Goal: Task Accomplishment & Management: Manage account settings

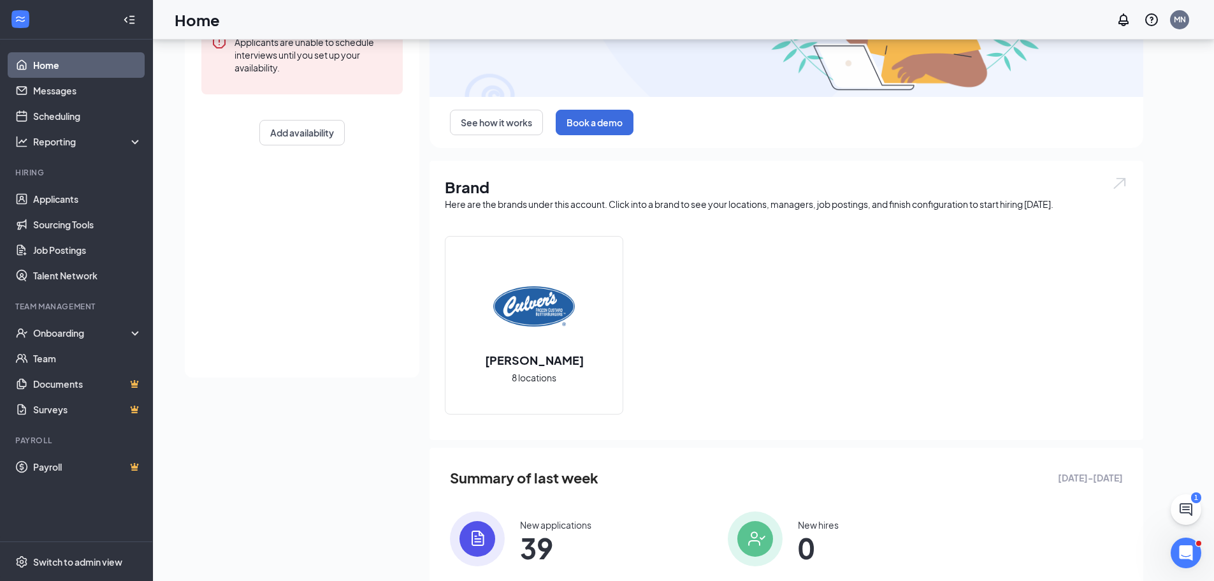
scroll to position [180, 0]
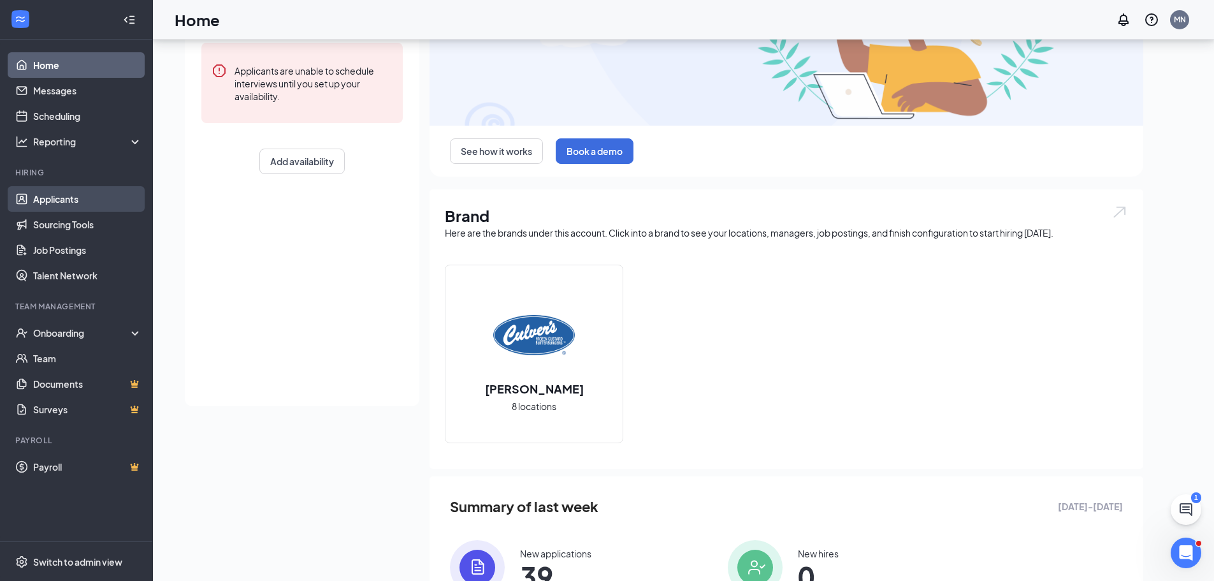
click at [103, 200] on link "Applicants" at bounding box center [87, 198] width 109 height 25
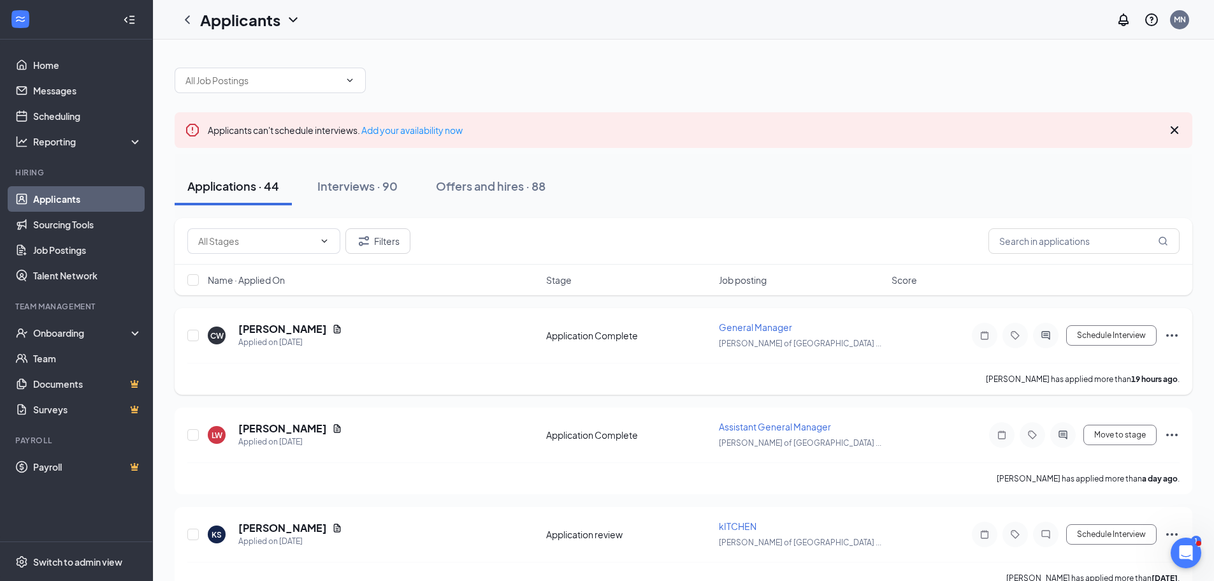
click at [301, 331] on div "[PERSON_NAME]" at bounding box center [290, 329] width 104 height 14
click at [332, 330] on icon "Document" at bounding box center [337, 329] width 10 height 10
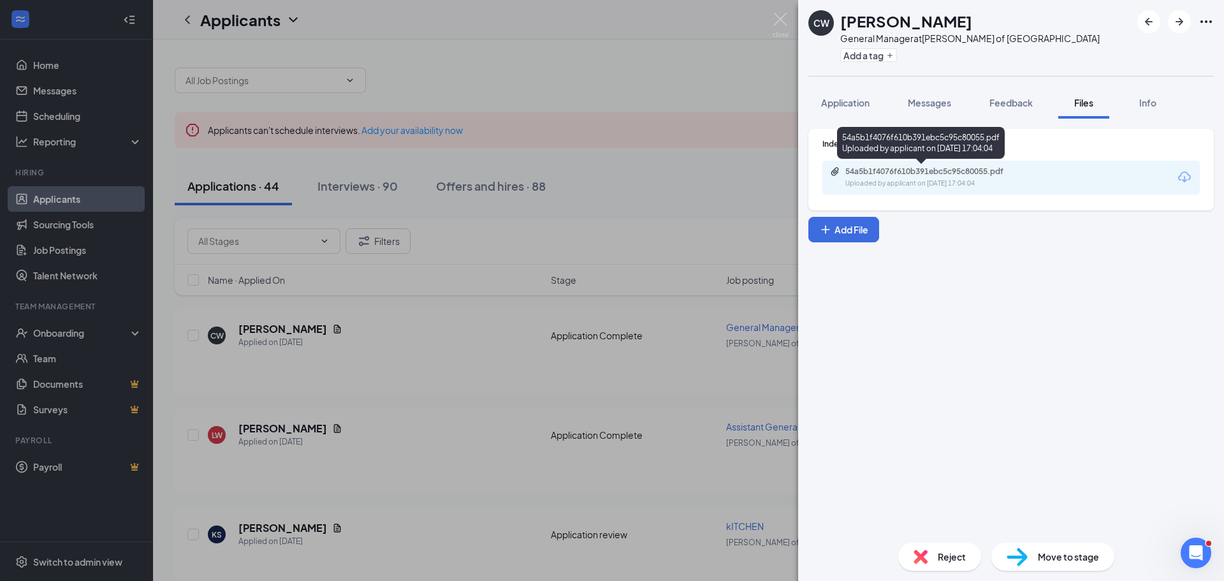
click at [960, 185] on div "Uploaded by applicant on Aug 25, 2025 at 17:04:04" at bounding box center [940, 183] width 191 height 10
click at [770, 29] on div "CW Carlos Ward General Manager at Culver's of Eastlake Add a tag Application Me…" at bounding box center [612, 290] width 1224 height 581
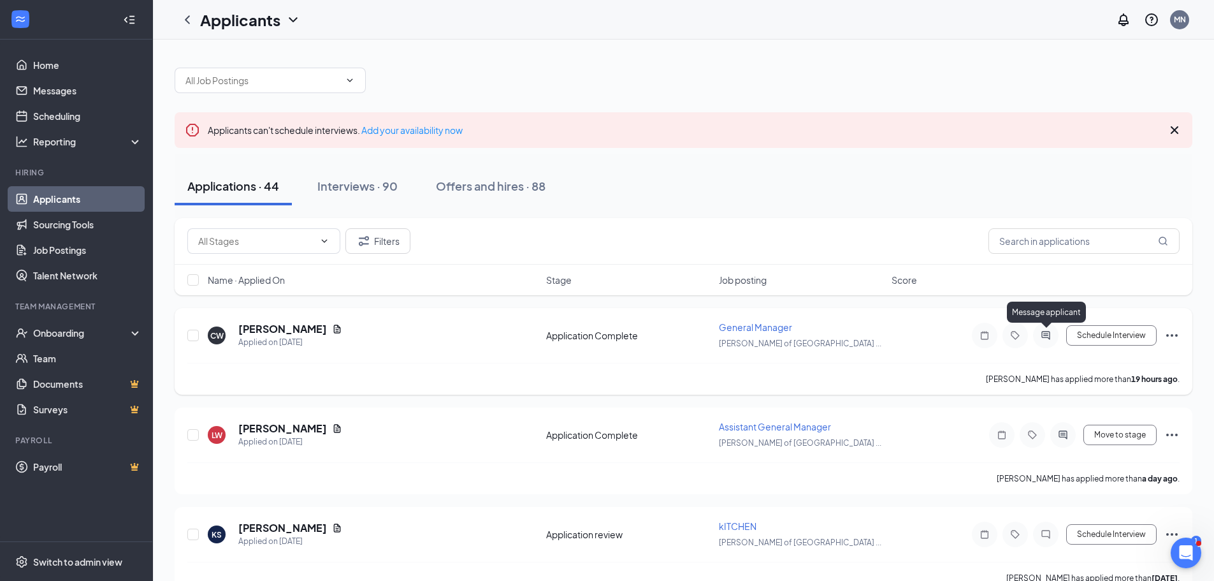
click at [1041, 338] on icon "ActiveChat" at bounding box center [1045, 335] width 15 height 10
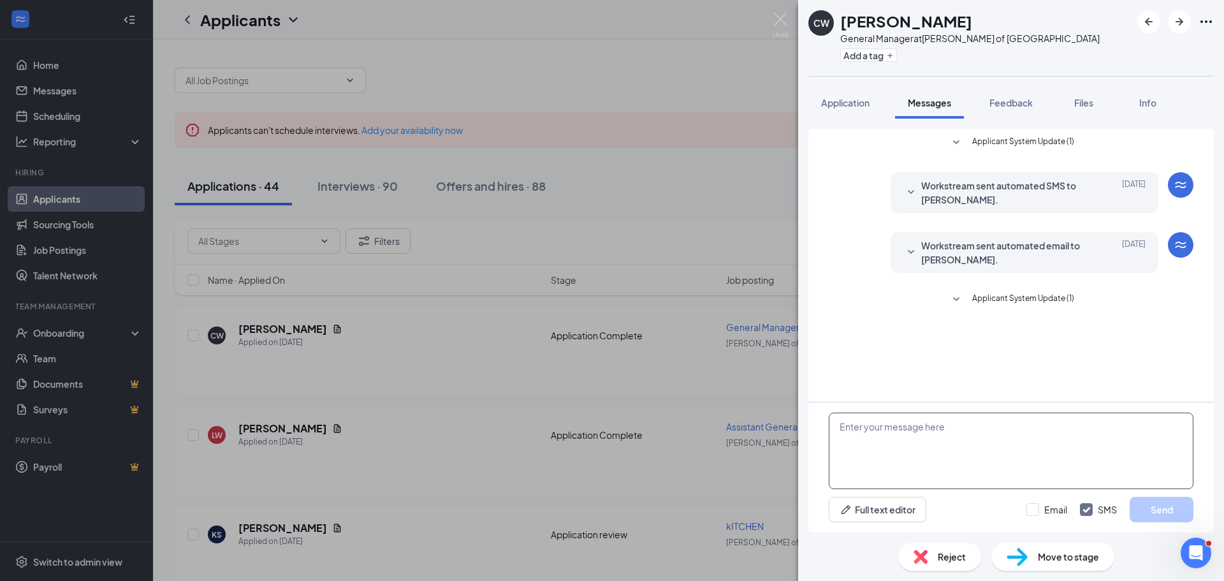
click at [892, 423] on textarea at bounding box center [1010, 450] width 365 height 76
type textarea "Hi carlos are you available for interview?"
click at [1145, 506] on button "Send" at bounding box center [1161, 508] width 64 height 25
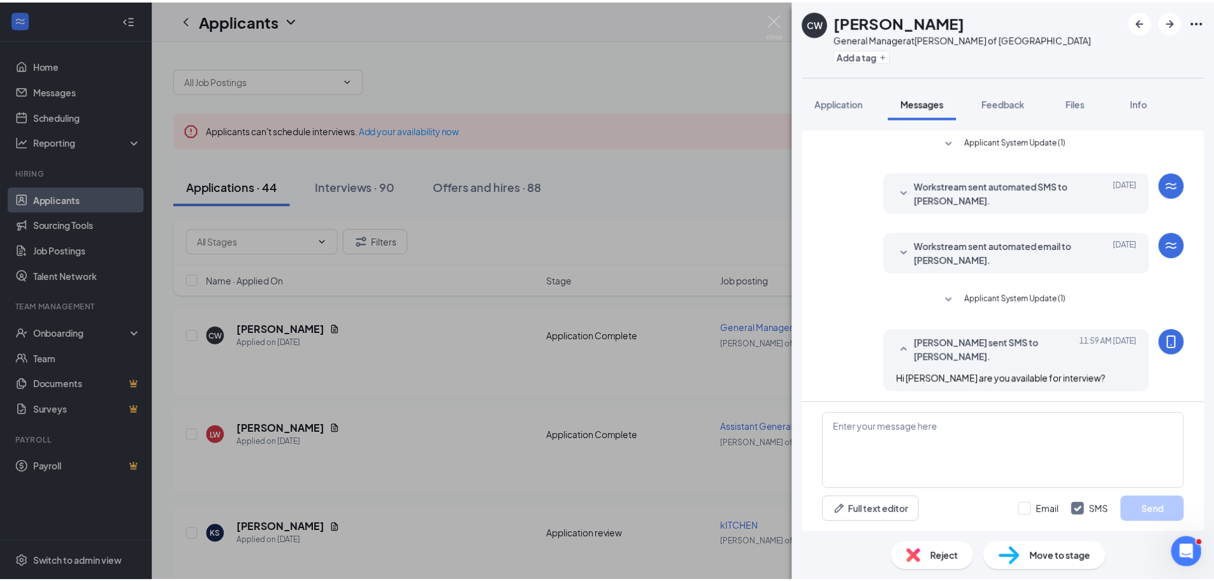
scroll to position [3, 0]
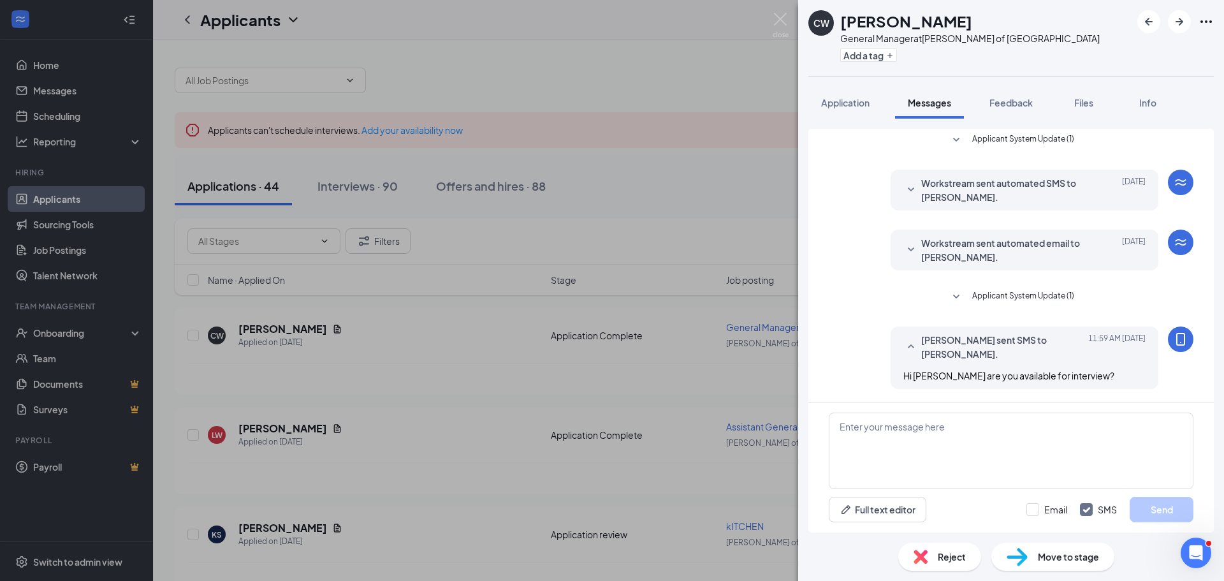
click at [770, 21] on div "CW Carlos Ward General Manager at Culver's of Eastlake Add a tag Application Me…" at bounding box center [612, 290] width 1224 height 581
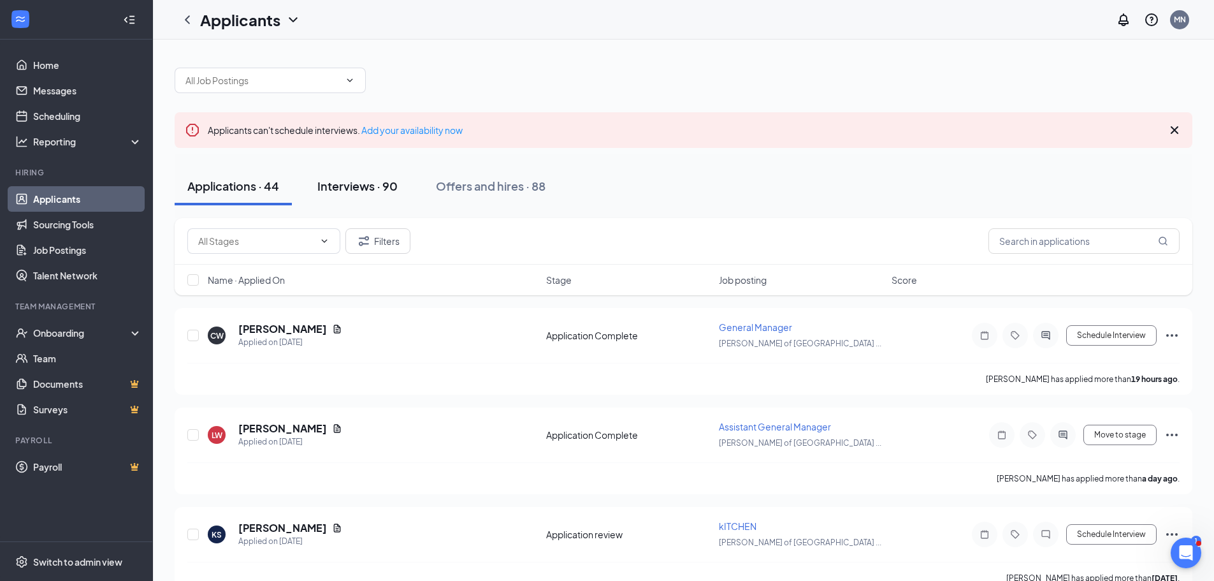
click at [342, 181] on div "Interviews · 90" at bounding box center [357, 186] width 80 height 16
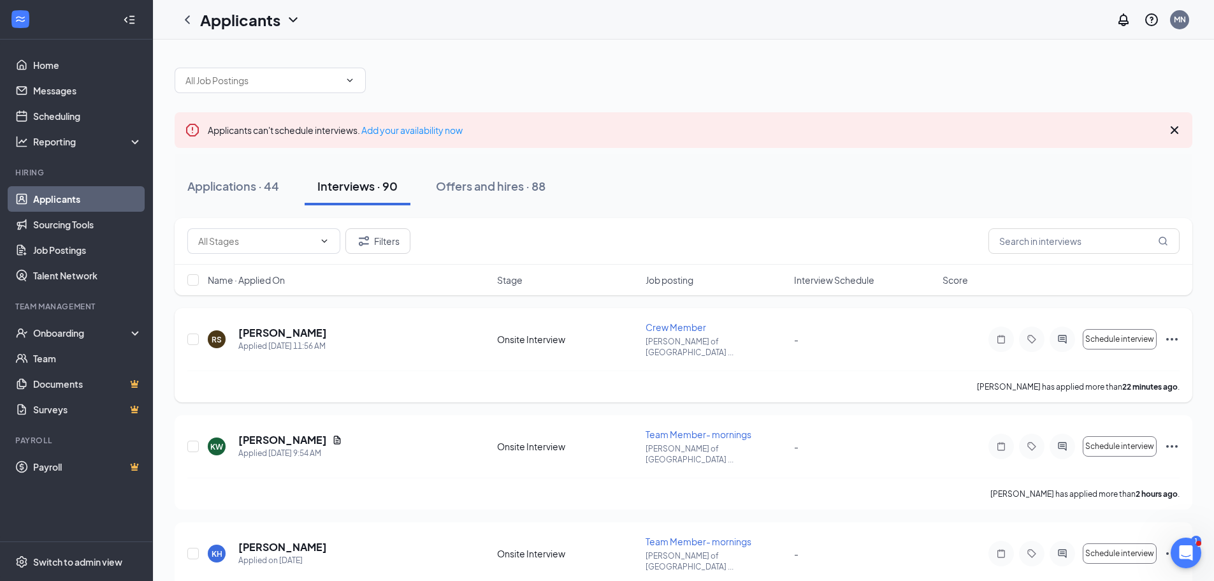
click at [1168, 336] on icon "Ellipses" at bounding box center [1171, 338] width 15 height 15
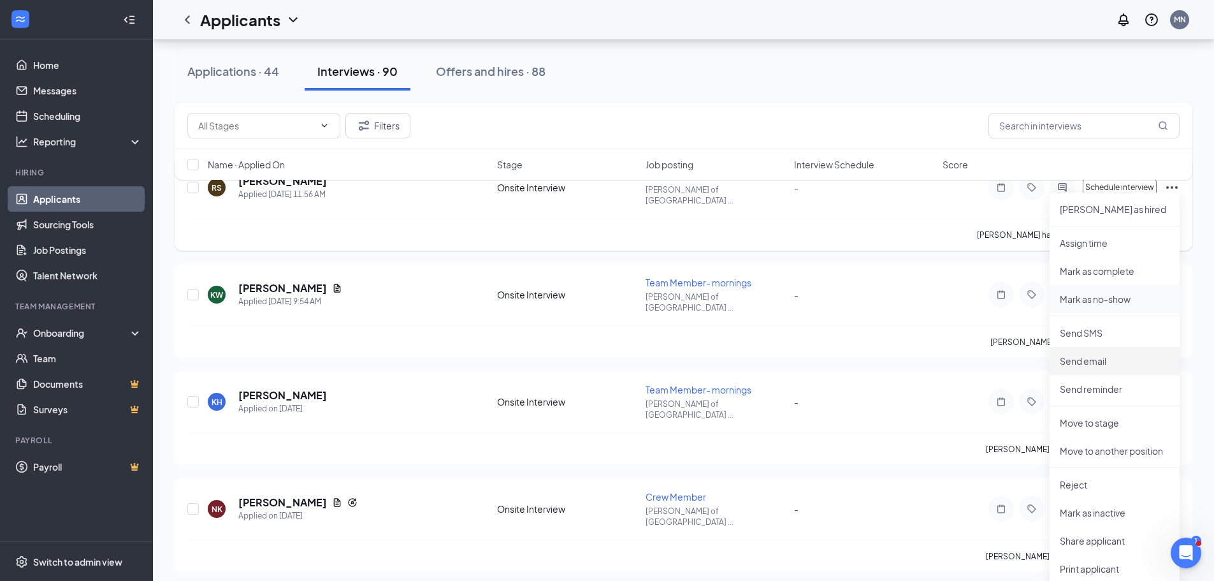
scroll to position [127, 0]
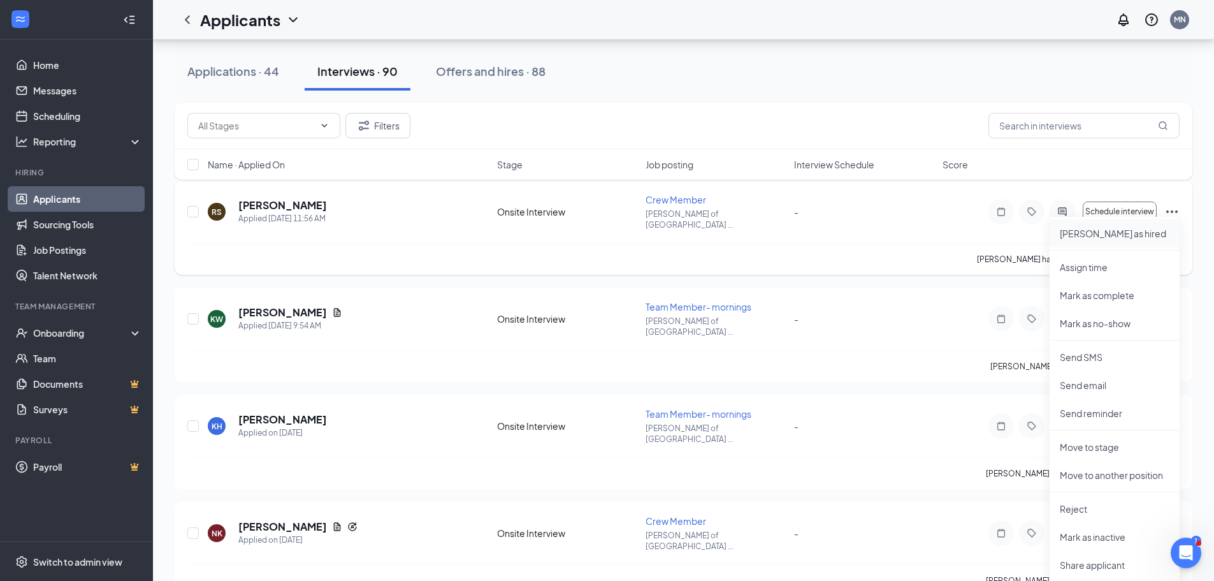
click at [1078, 239] on p "[PERSON_NAME] as hired" at bounding box center [1115, 233] width 110 height 13
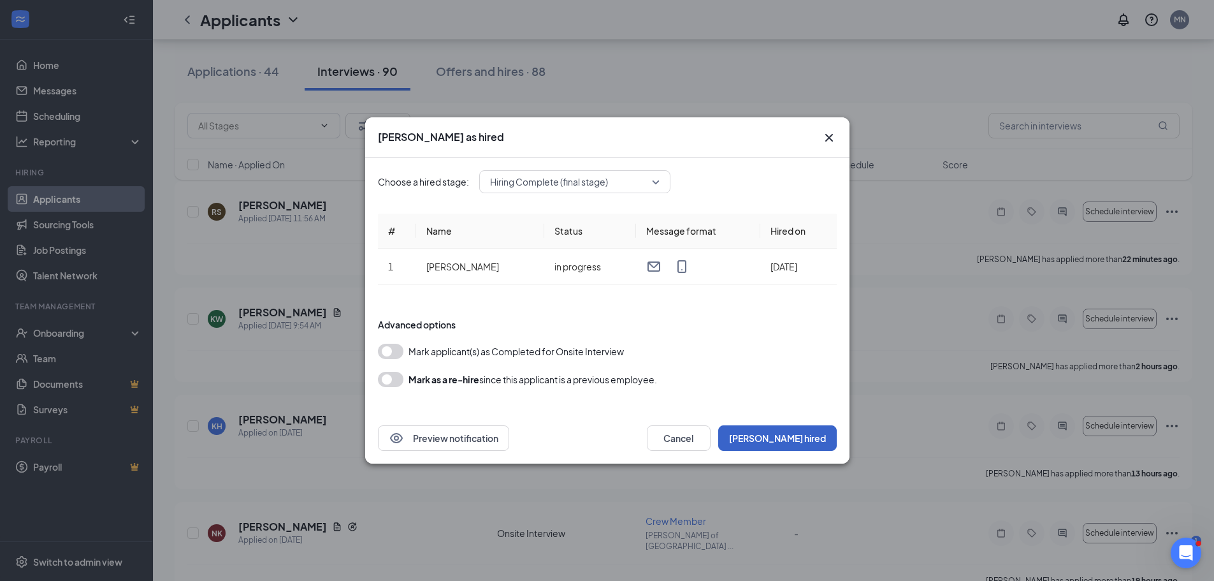
click at [823, 431] on button "[PERSON_NAME] hired" at bounding box center [777, 437] width 119 height 25
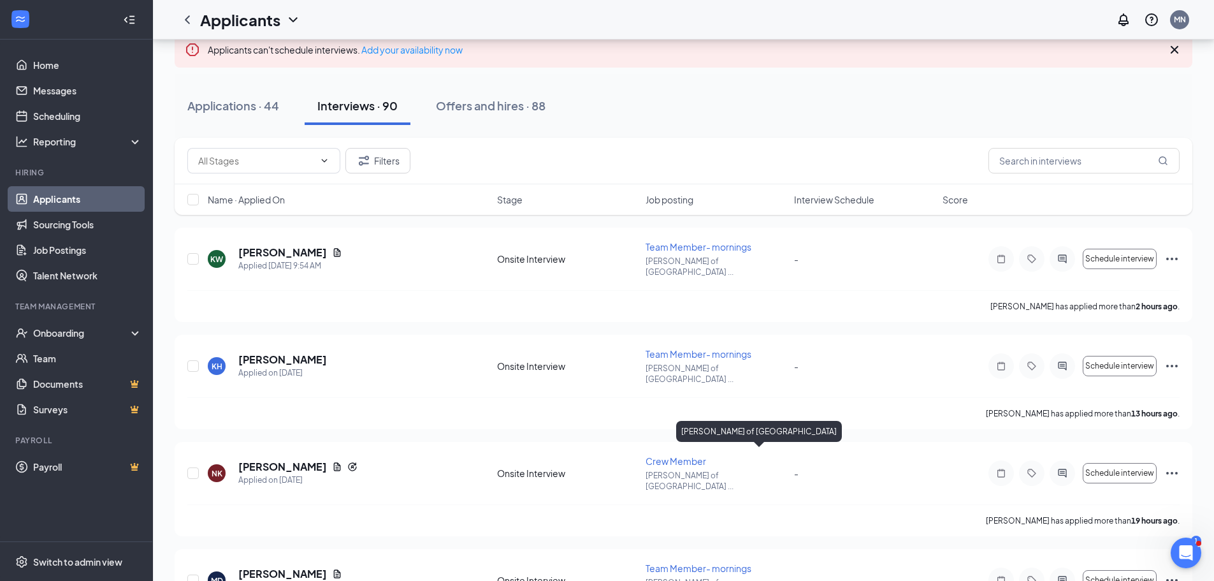
scroll to position [0, 0]
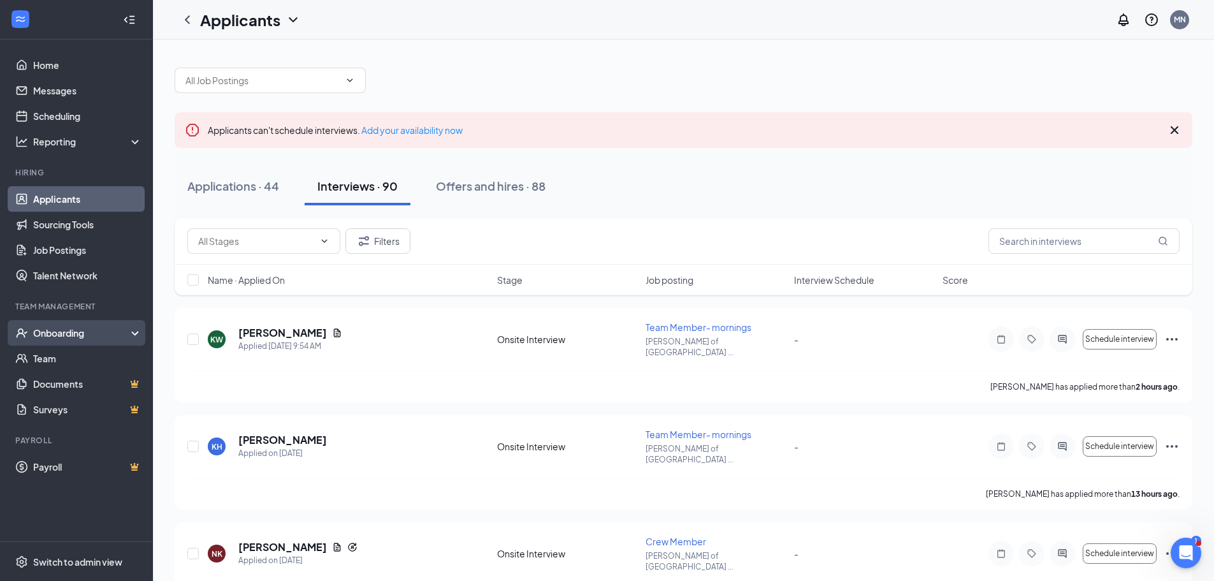
click at [83, 331] on div "Onboarding" at bounding box center [82, 332] width 98 height 13
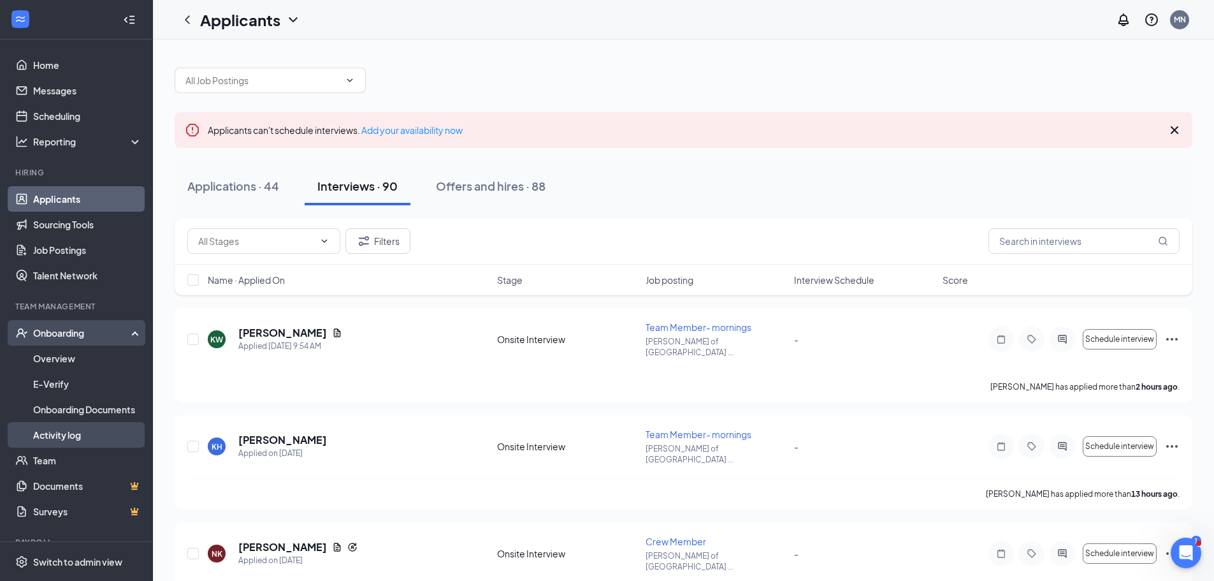
click at [55, 435] on link "Activity log" at bounding box center [87, 434] width 109 height 25
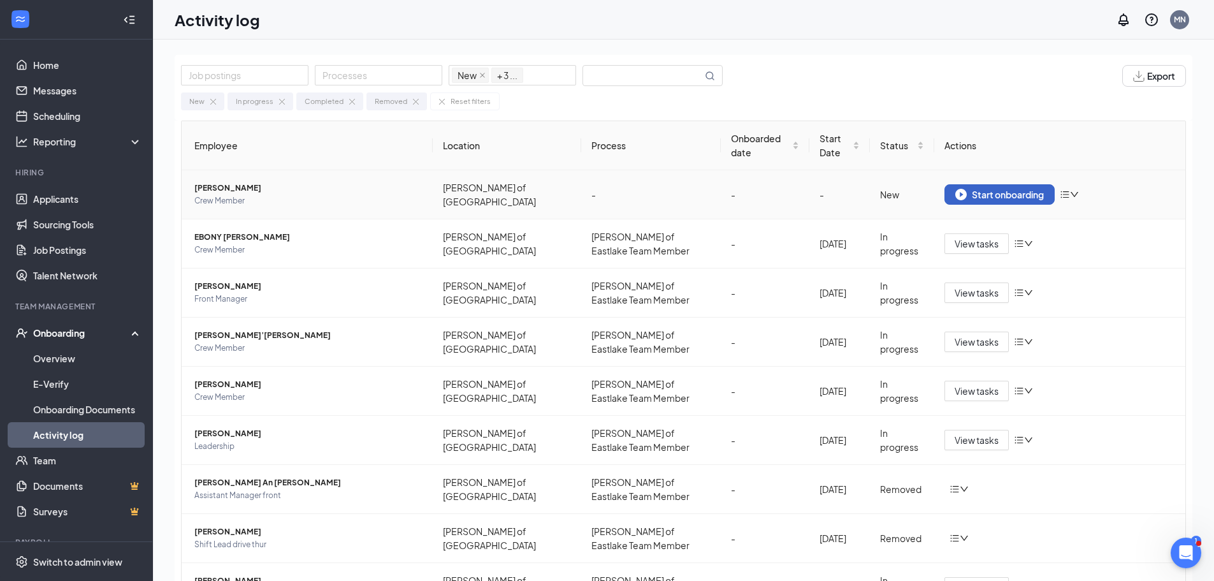
click at [982, 192] on div "Start onboarding" at bounding box center [999, 194] width 89 height 11
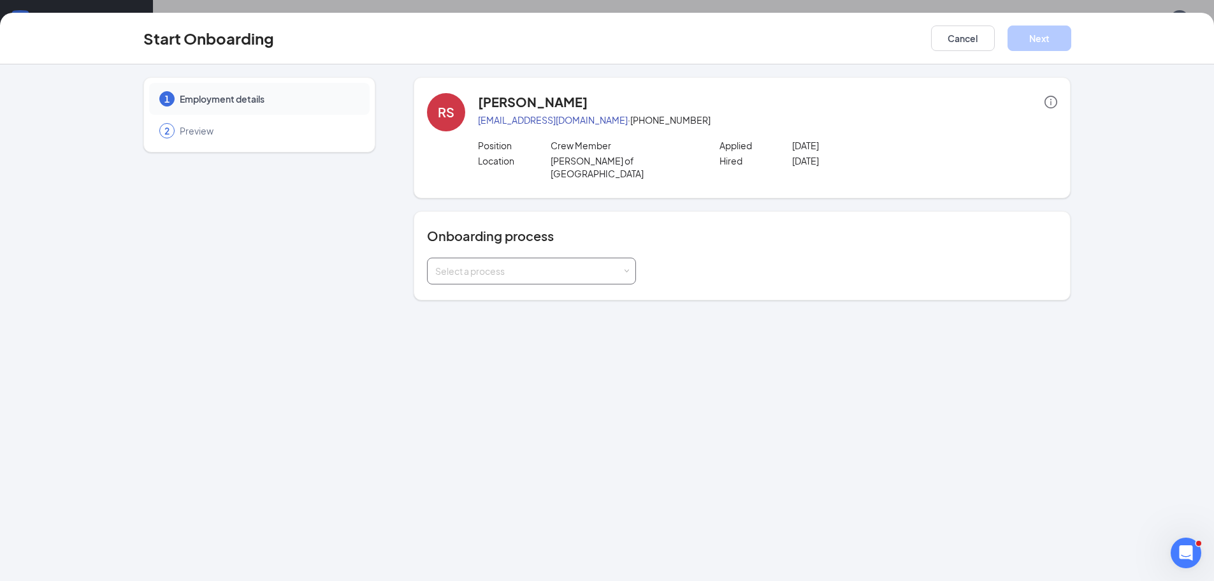
click at [630, 265] on div "Select a process" at bounding box center [531, 270] width 209 height 27
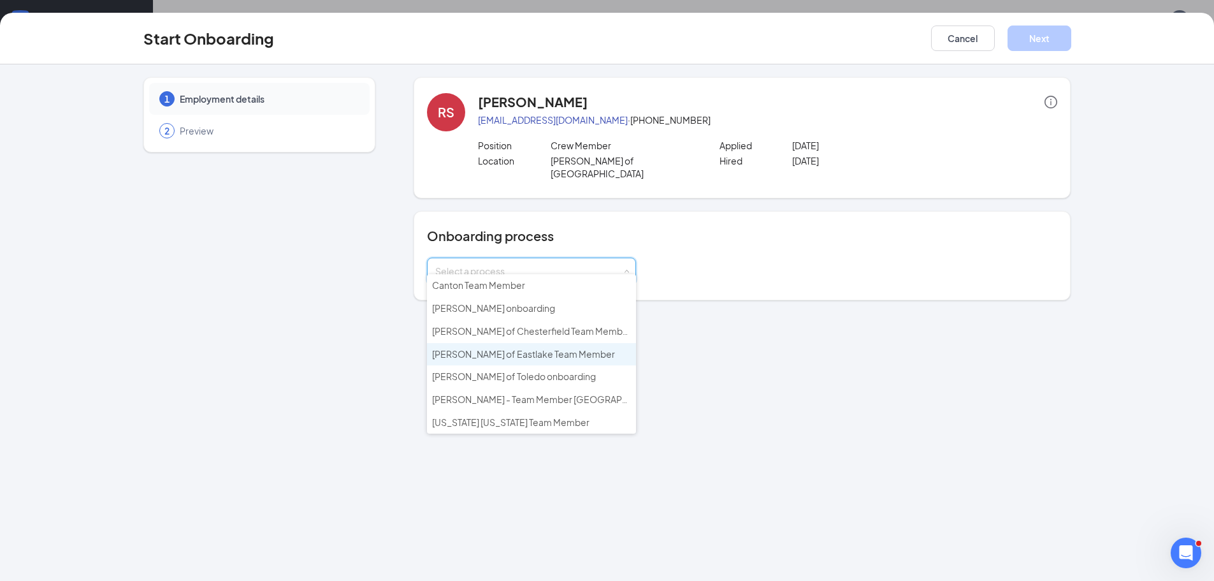
click at [575, 345] on li "[PERSON_NAME] of Eastlake Team Member" at bounding box center [531, 354] width 209 height 23
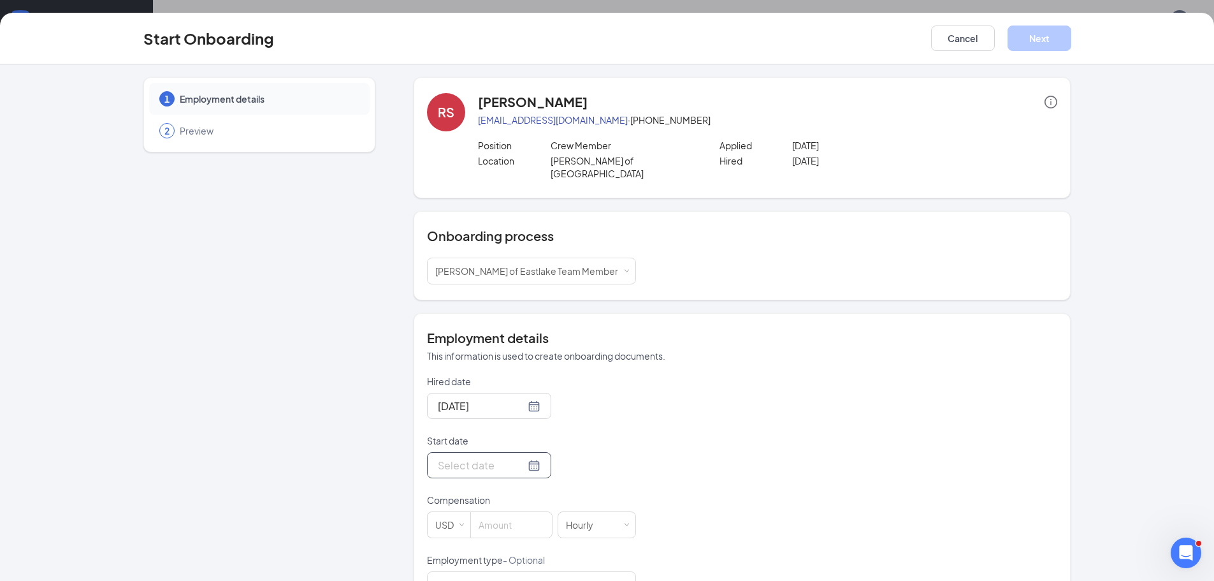
click at [522, 457] on div at bounding box center [489, 465] width 103 height 16
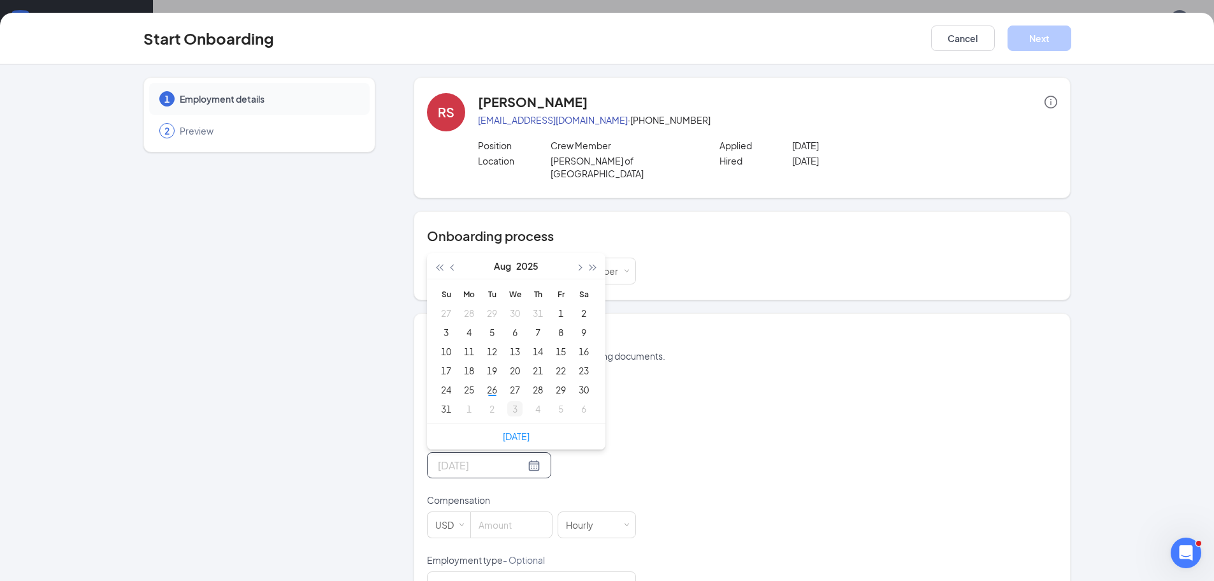
type input "[DATE]"
click at [507, 382] on div "27" at bounding box center [514, 389] width 15 height 15
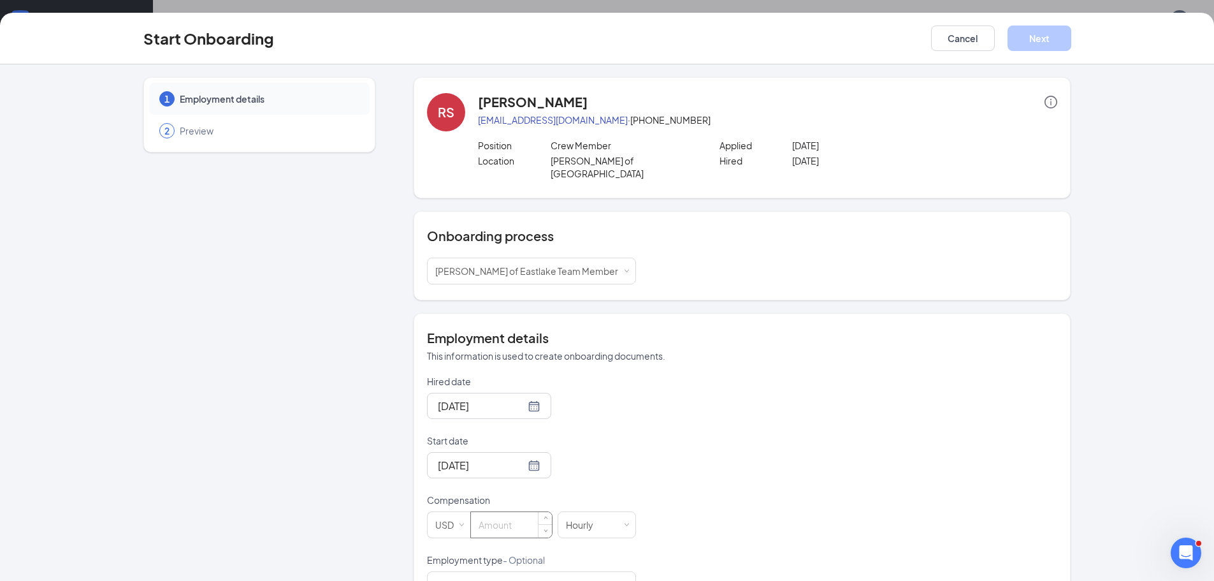
click at [503, 520] on input at bounding box center [511, 524] width 81 height 25
click at [486, 517] on input "17" at bounding box center [511, 524] width 81 height 25
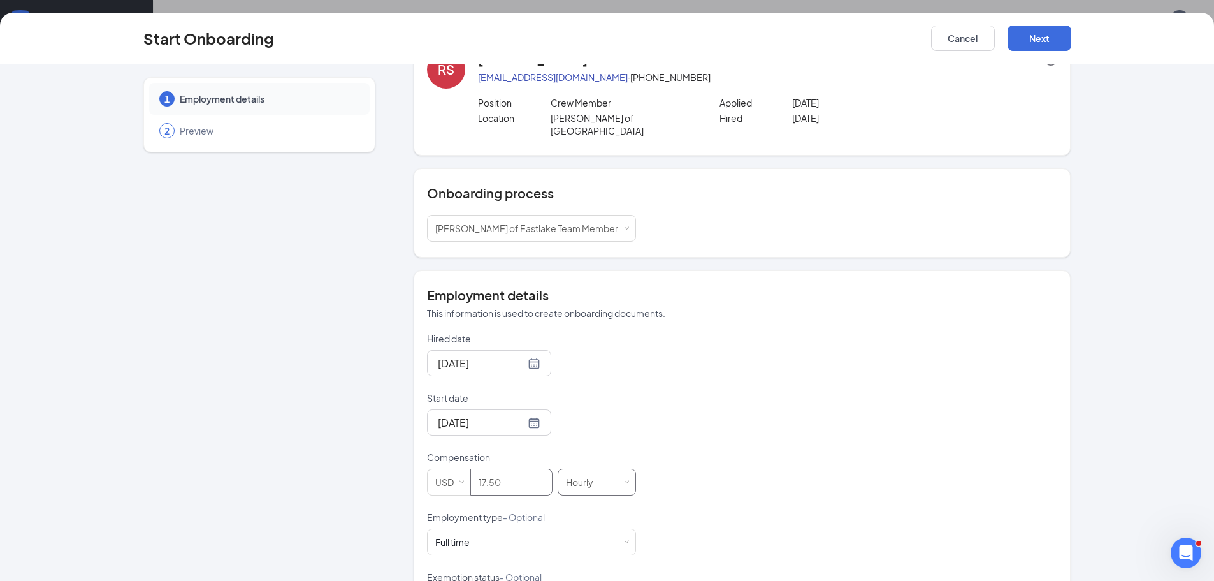
scroll to position [107, 0]
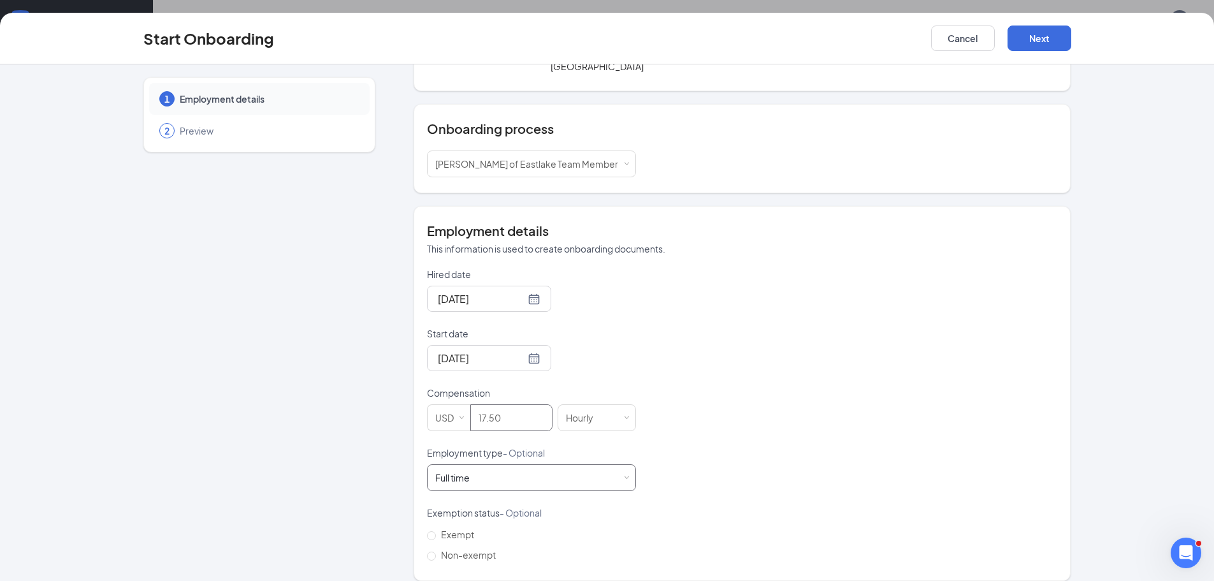
type input "17.5"
click at [622, 465] on div "Full time Works 30+ hours per week and is reasonably expected to work" at bounding box center [531, 477] width 192 height 25
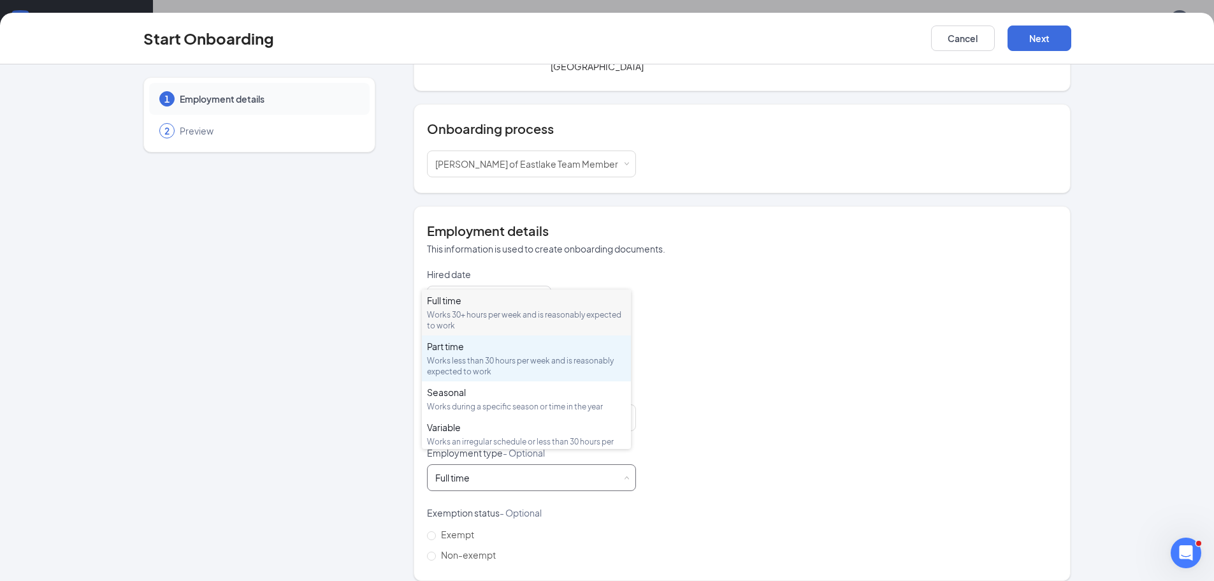
click at [505, 365] on div "Works less than 30 hours per week and is reasonably expected to work" at bounding box center [526, 366] width 199 height 22
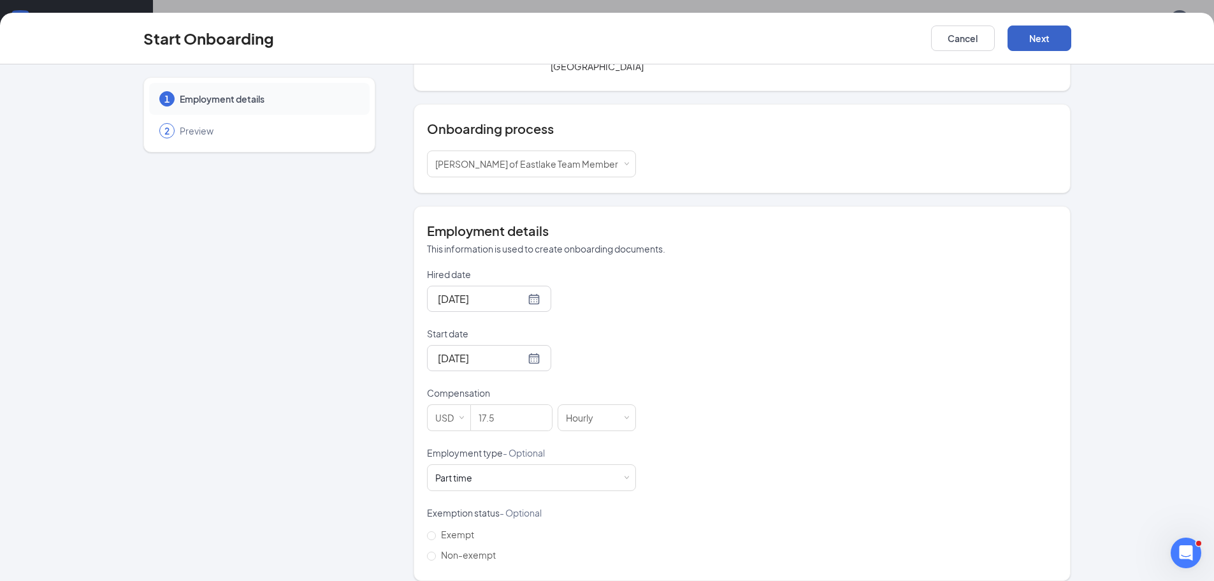
click at [1048, 43] on button "Next" at bounding box center [1040, 37] width 64 height 25
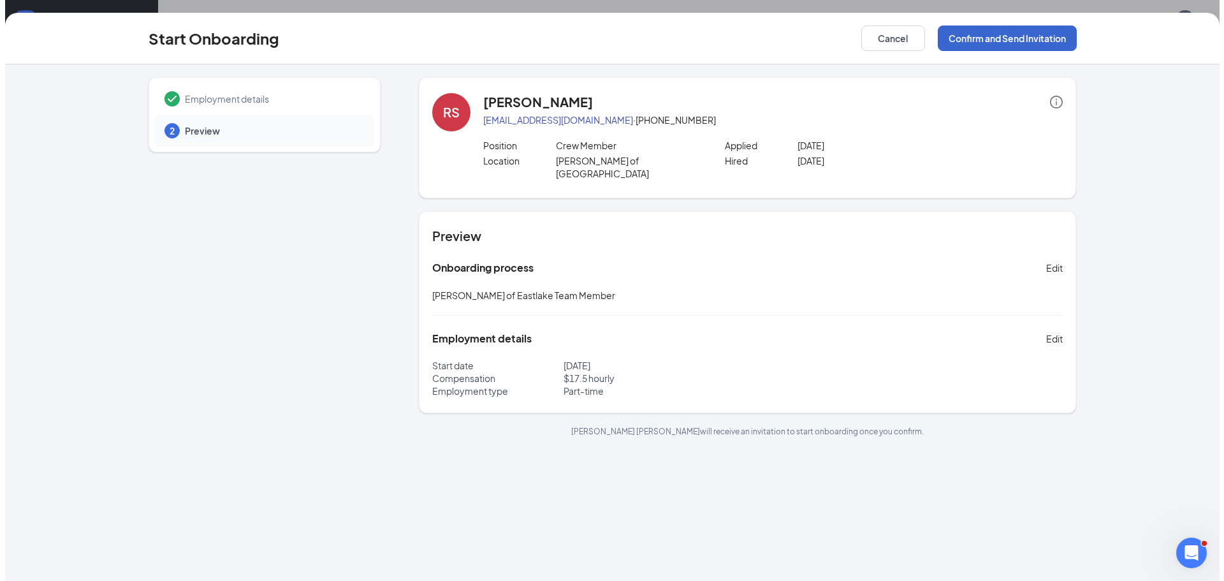
scroll to position [0, 0]
click at [1003, 44] on button "Confirm and Send Invitation" at bounding box center [1001, 37] width 139 height 25
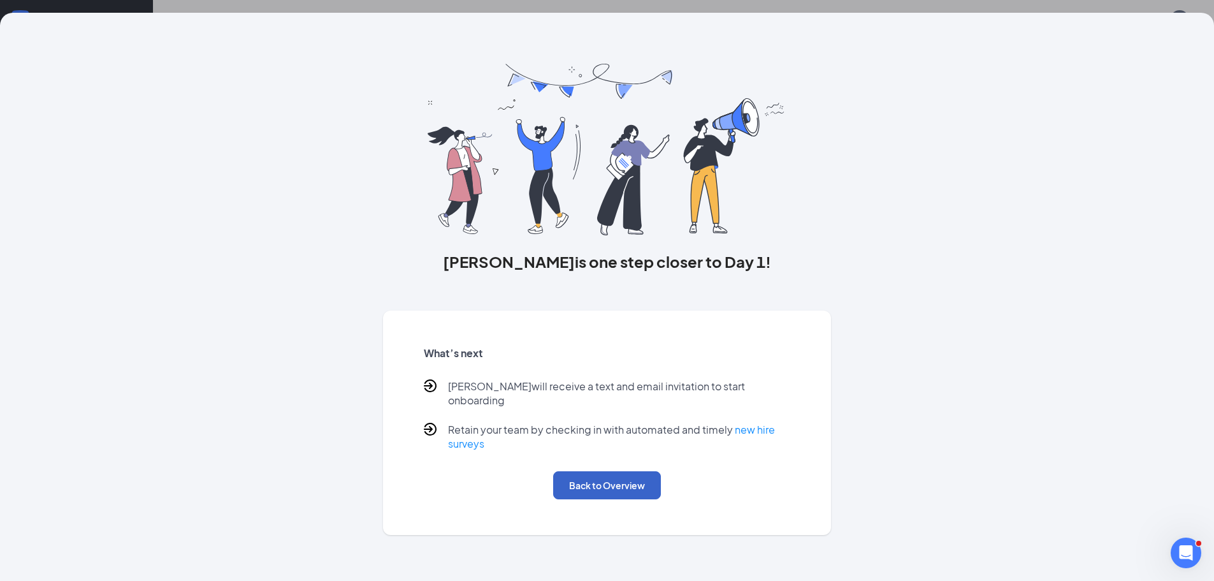
click at [611, 471] on button "Back to Overview" at bounding box center [607, 485] width 108 height 28
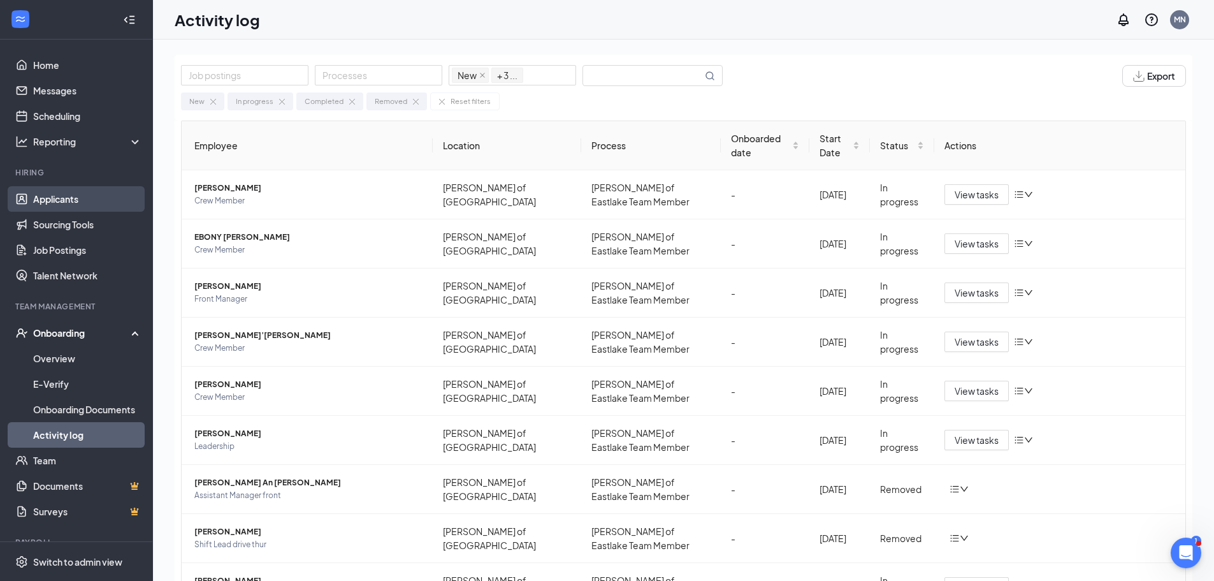
click at [84, 192] on link "Applicants" at bounding box center [87, 198] width 109 height 25
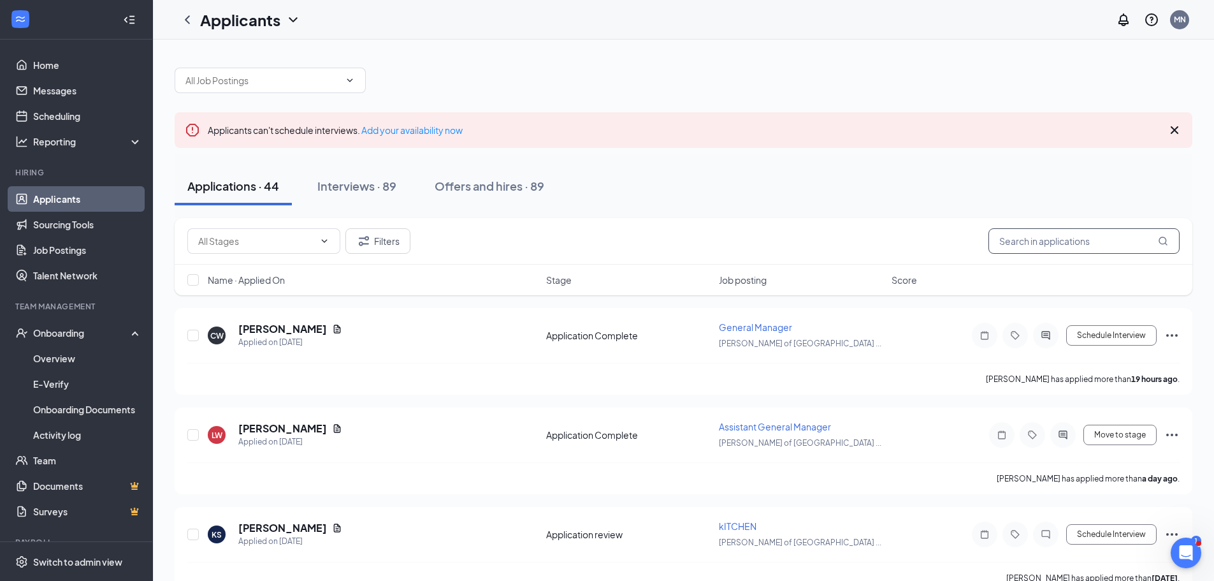
click at [1040, 238] on input "text" at bounding box center [1083, 240] width 191 height 25
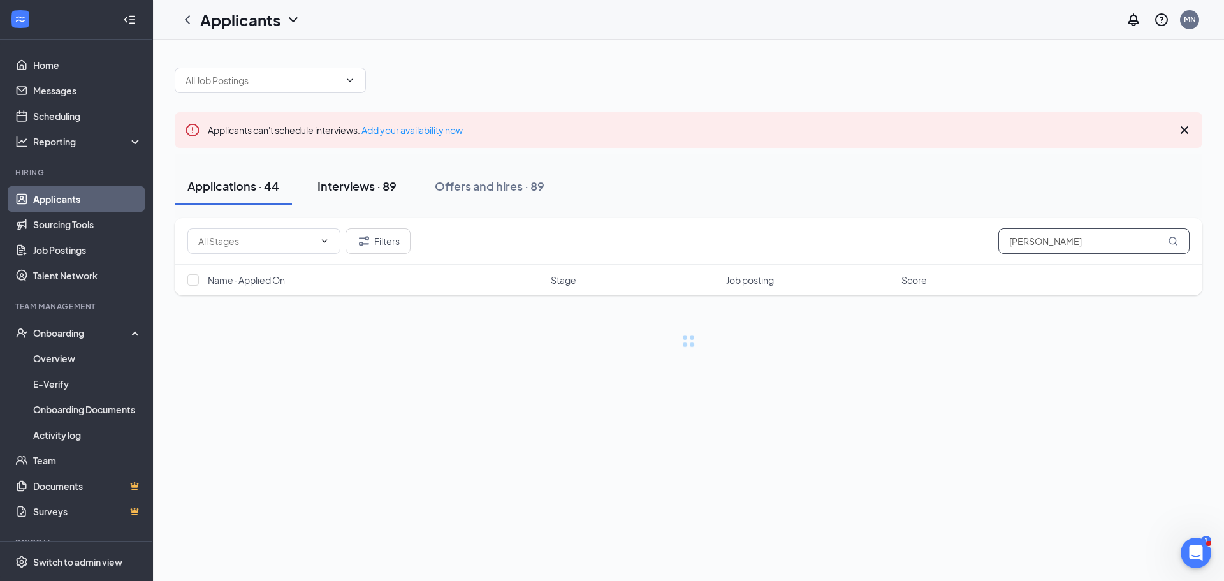
type input "[PERSON_NAME]"
click at [366, 188] on div "Interviews · 1 / 89" at bounding box center [381, 186] width 93 height 16
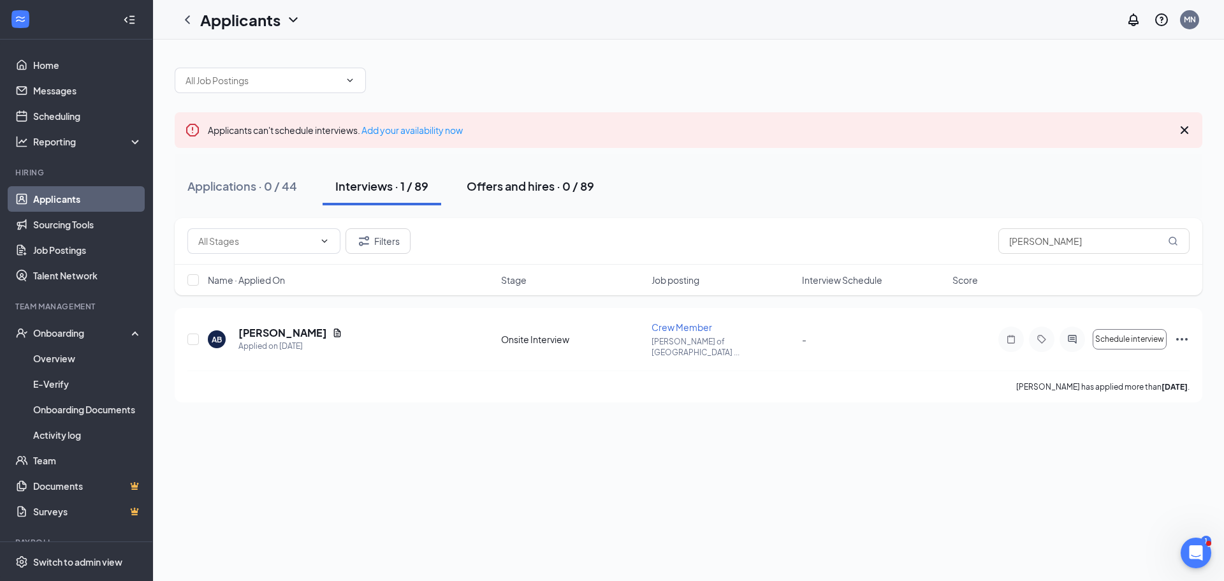
click at [516, 191] on div "Offers and hires · 0 / 89" at bounding box center [530, 186] width 127 height 16
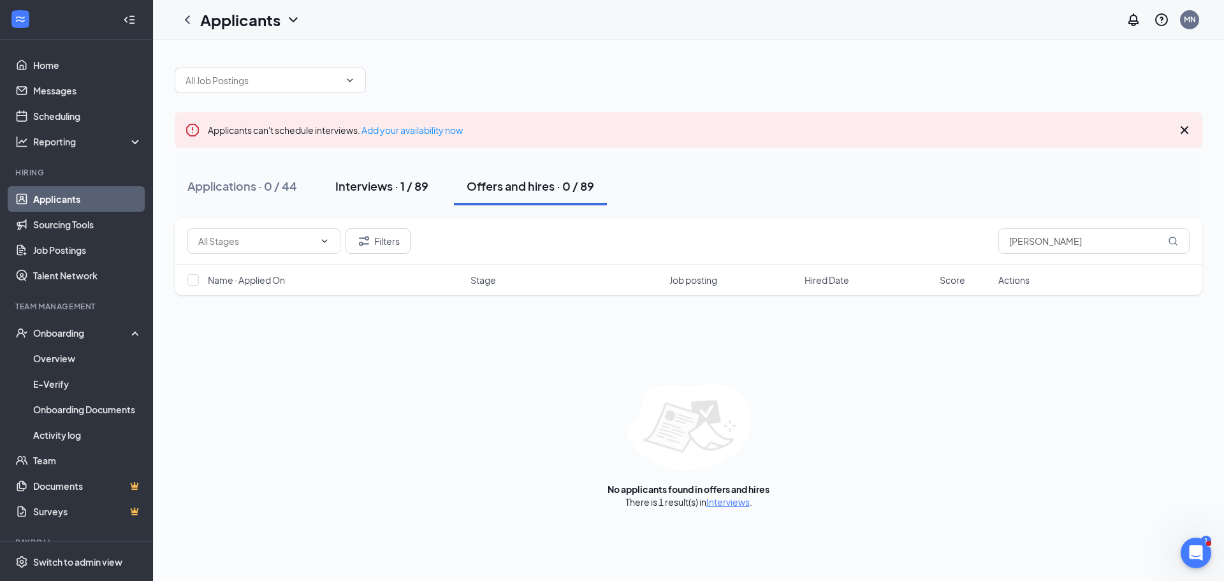
click at [370, 184] on div "Interviews · 1 / 89" at bounding box center [381, 186] width 93 height 16
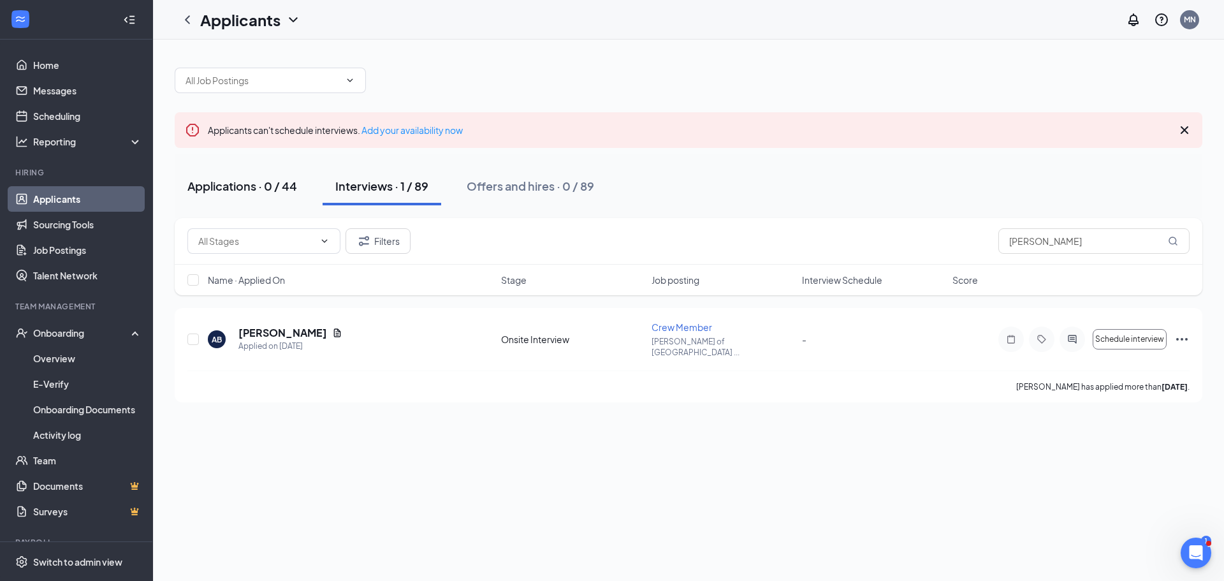
click at [272, 189] on div "Applications · 0 / 44" at bounding box center [242, 186] width 110 height 16
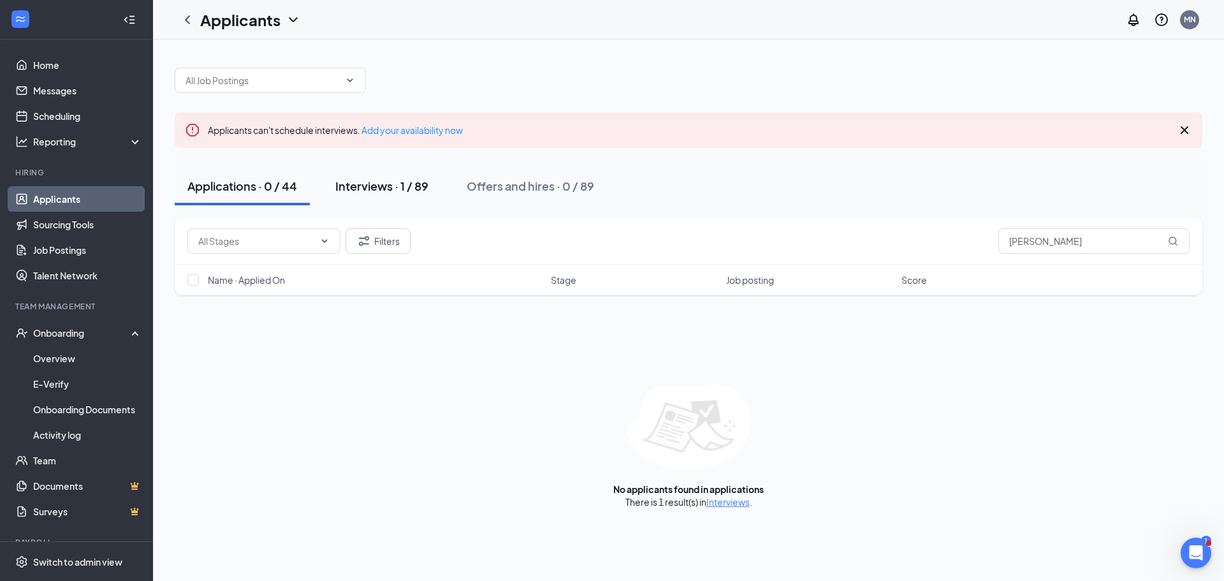
click at [376, 188] on div "Interviews · 1 / 89" at bounding box center [381, 186] width 93 height 16
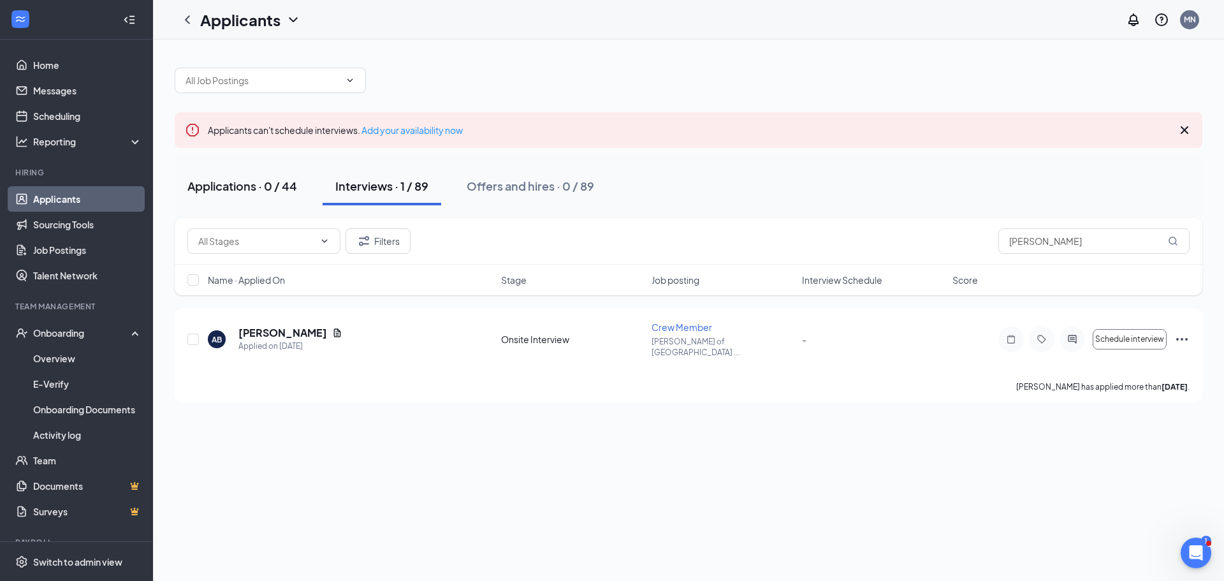
click at [280, 198] on button "Applications · 0 / 44" at bounding box center [242, 186] width 135 height 38
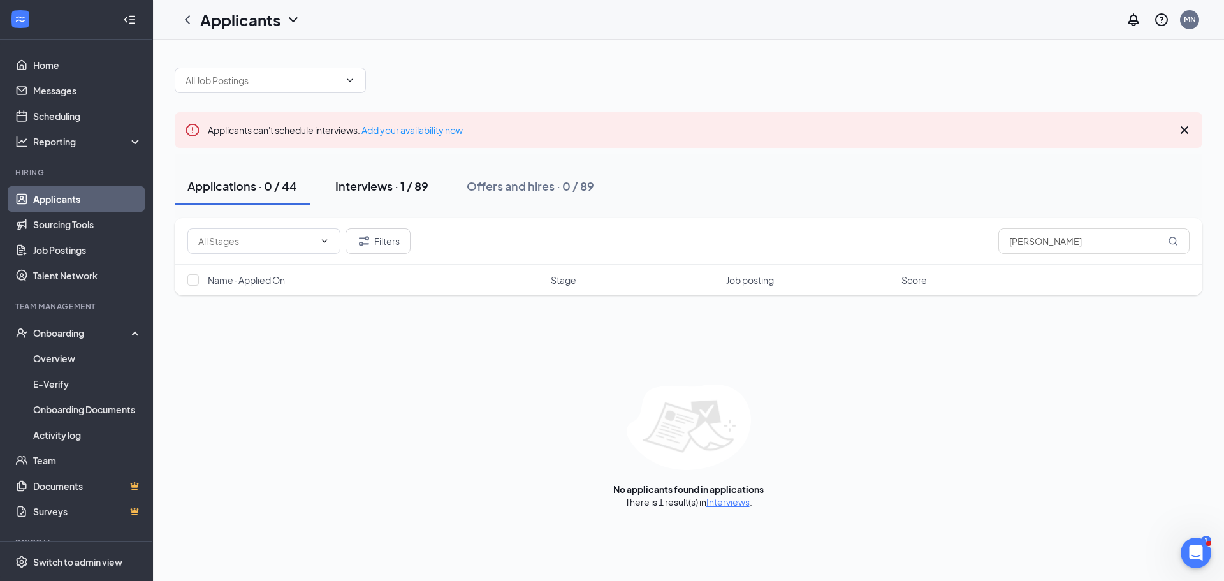
click at [366, 195] on button "Interviews · 1 / 89" at bounding box center [381, 186] width 119 height 38
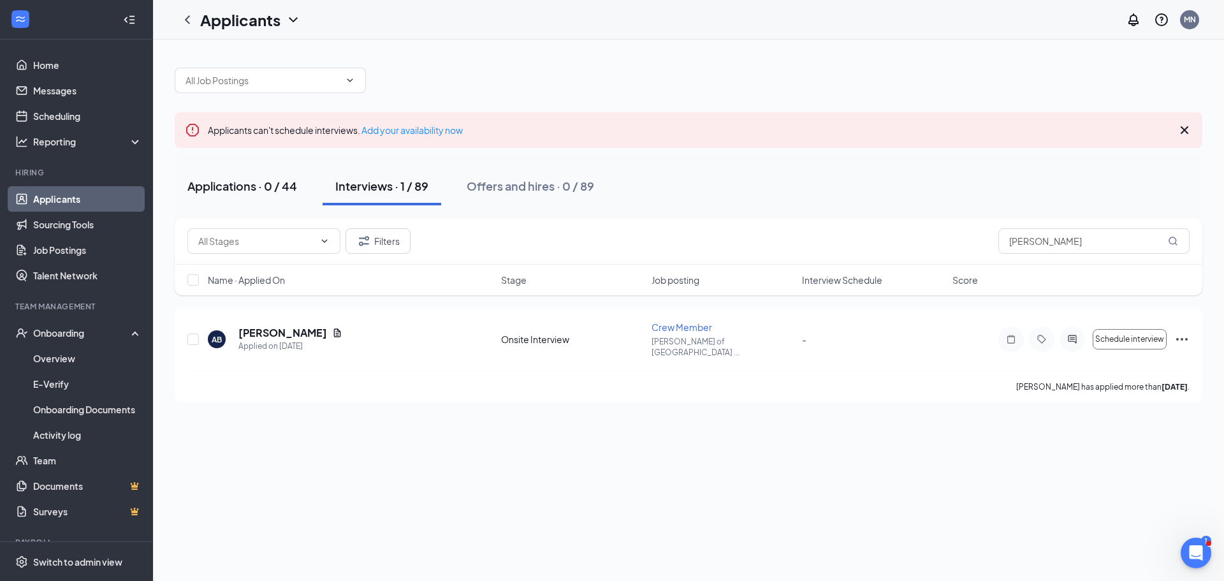
click at [282, 194] on button "Applications · 0 / 44" at bounding box center [242, 186] width 135 height 38
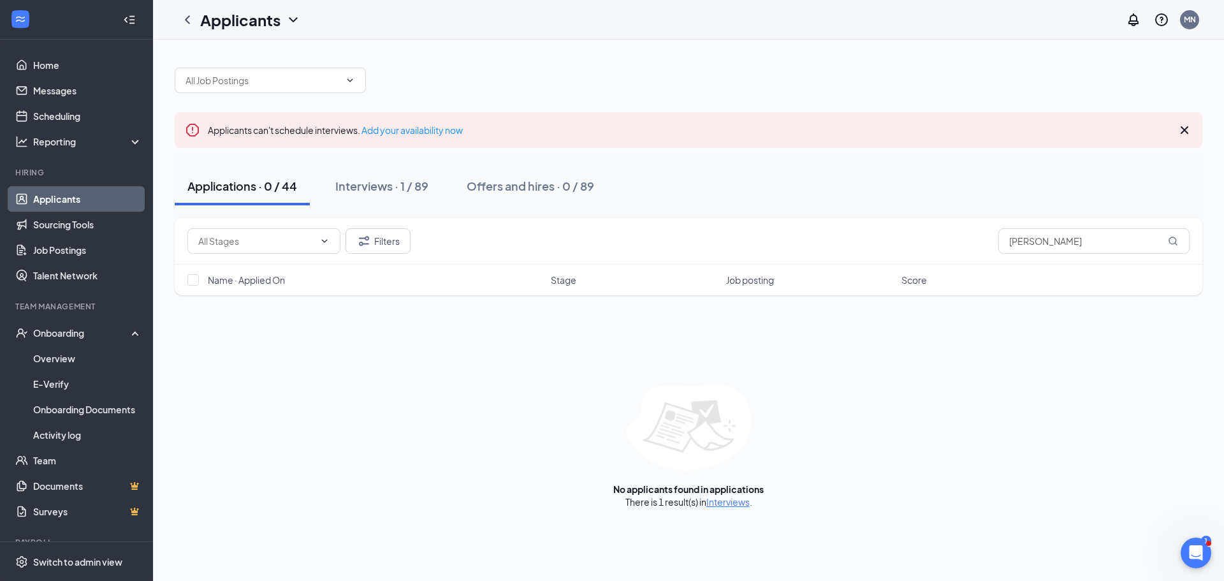
drag, startPoint x: 365, startPoint y: 189, endPoint x: 271, endPoint y: 185, distance: 93.7
click at [359, 189] on div "Interviews · 1 / 89" at bounding box center [381, 186] width 93 height 16
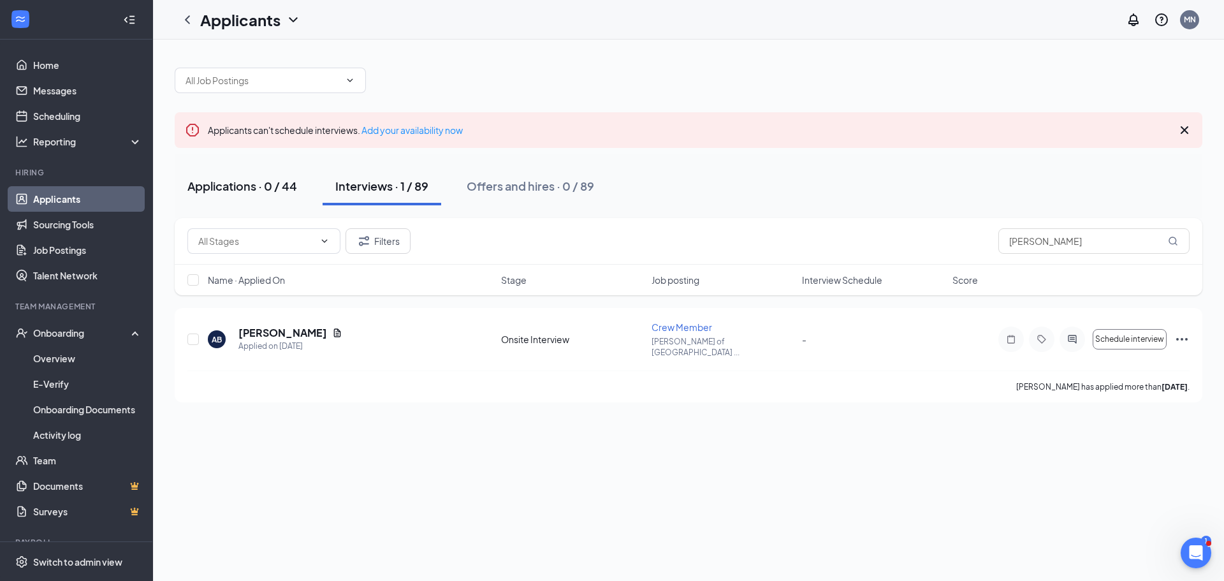
click at [251, 185] on div "Applications · 0 / 44" at bounding box center [242, 186] width 110 height 16
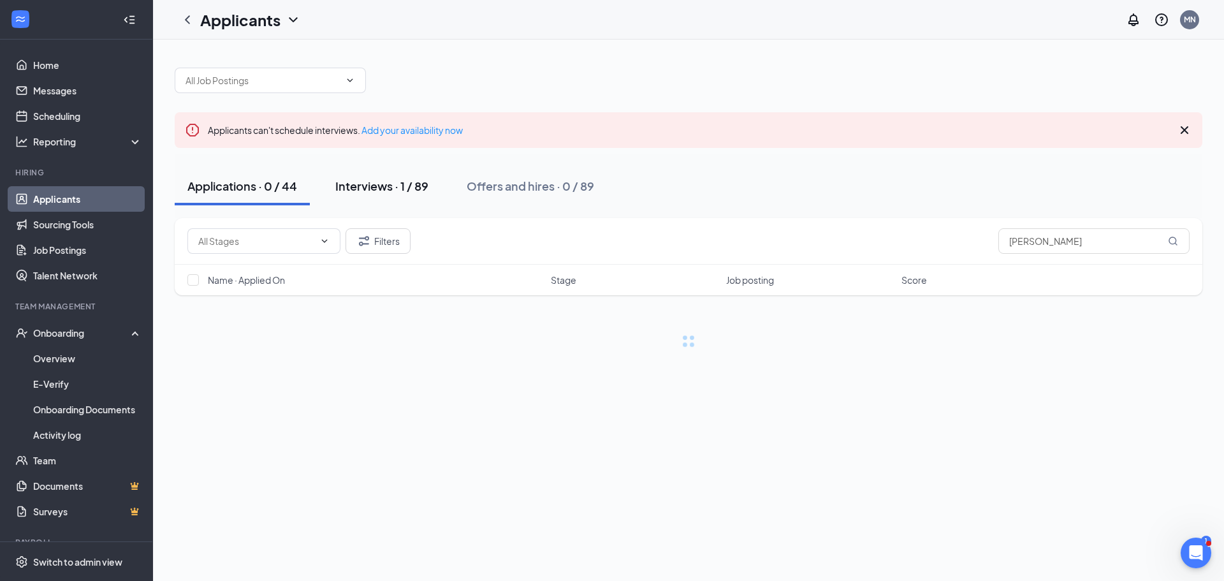
drag, startPoint x: 363, startPoint y: 196, endPoint x: 295, endPoint y: 195, distance: 67.6
click at [363, 196] on button "Interviews · 1 / 89" at bounding box center [381, 186] width 119 height 38
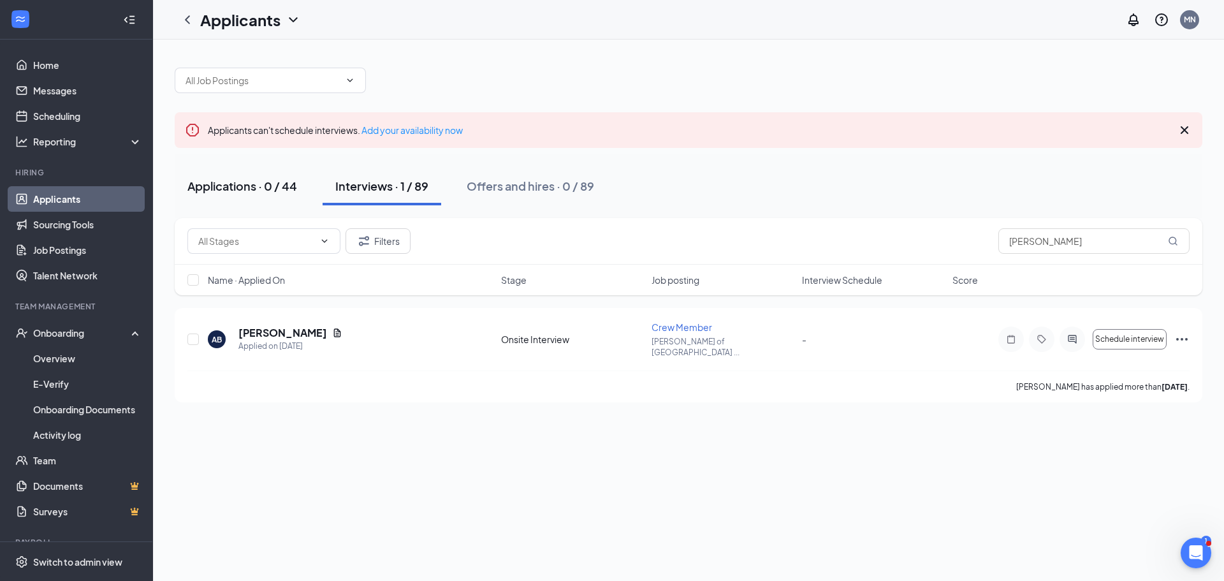
click at [289, 195] on button "Applications · 0 / 44" at bounding box center [242, 186] width 135 height 38
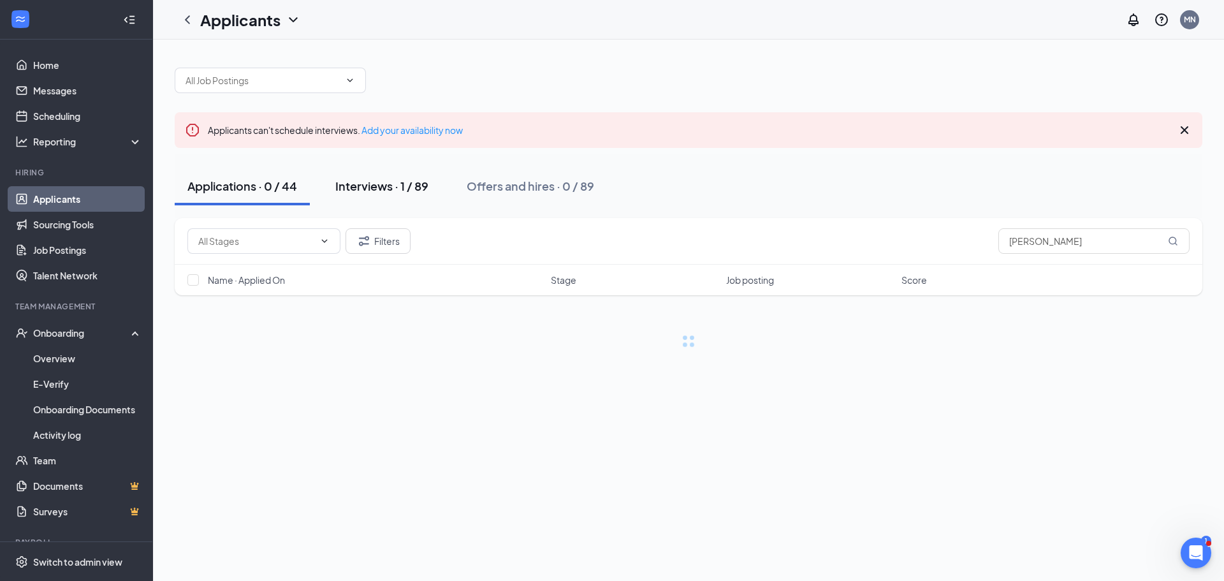
click at [355, 197] on button "Interviews · 1 / 89" at bounding box center [381, 186] width 119 height 38
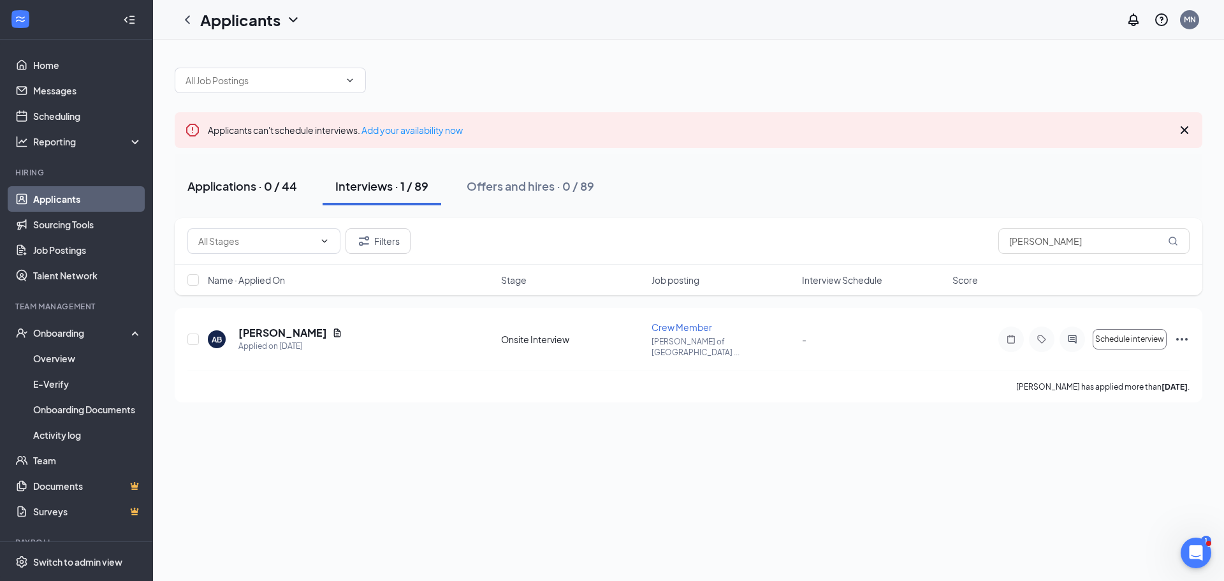
click at [280, 192] on div "Applications · 0 / 44" at bounding box center [242, 186] width 110 height 16
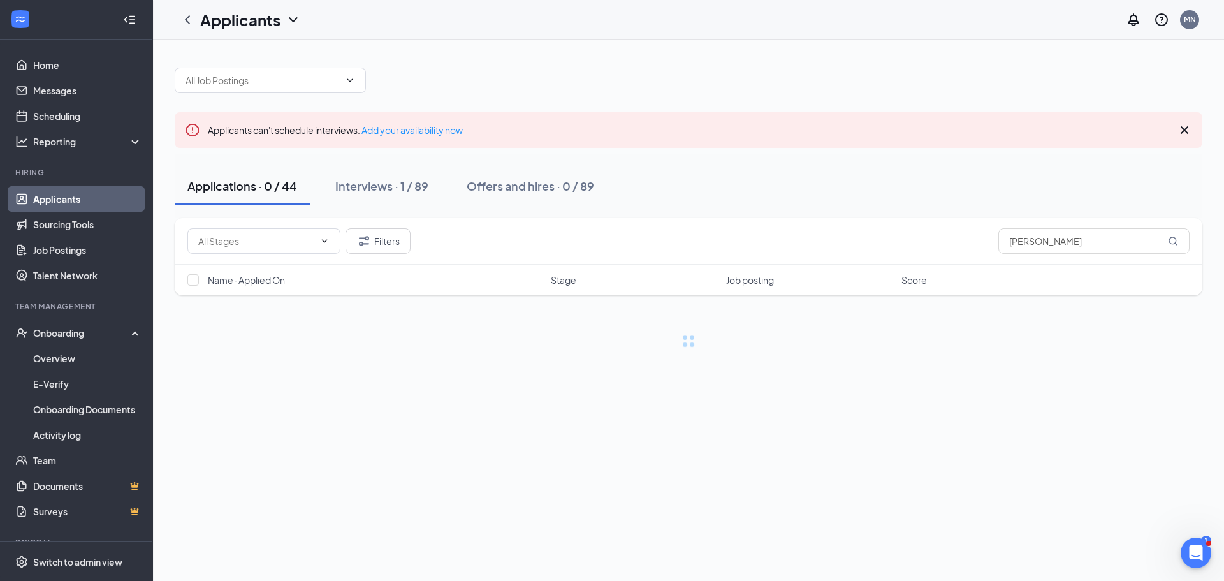
drag, startPoint x: 374, startPoint y: 197, endPoint x: 321, endPoint y: 192, distance: 53.1
click at [373, 197] on button "Interviews · 1 / 89" at bounding box center [381, 186] width 119 height 38
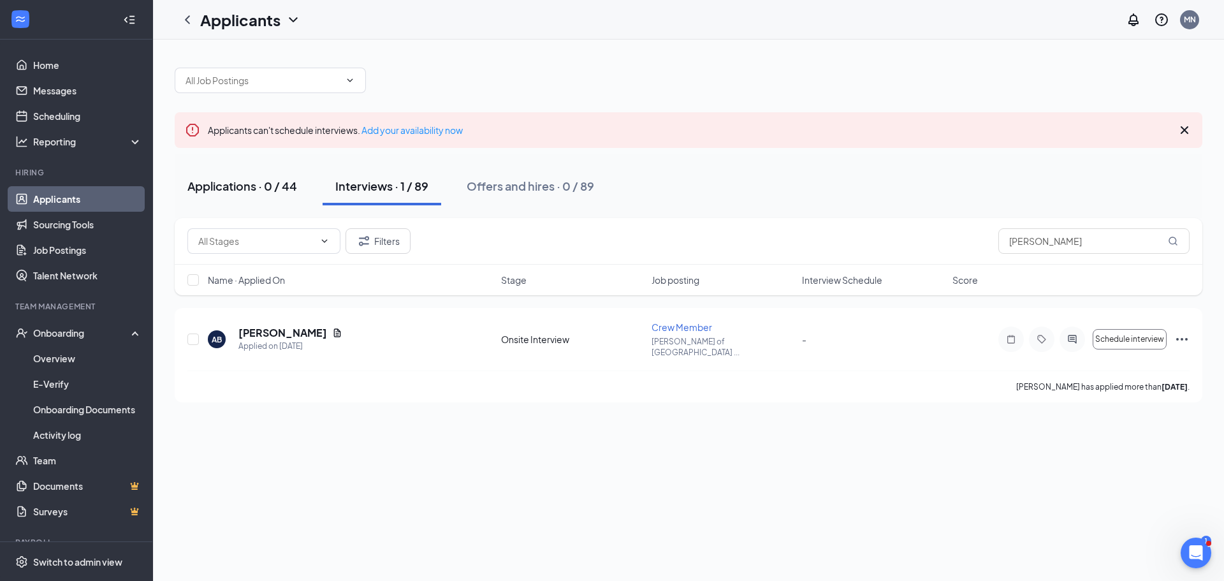
drag, startPoint x: 264, startPoint y: 189, endPoint x: 276, endPoint y: 188, distance: 11.5
click at [264, 189] on div "Applications · 0 / 44" at bounding box center [242, 186] width 110 height 16
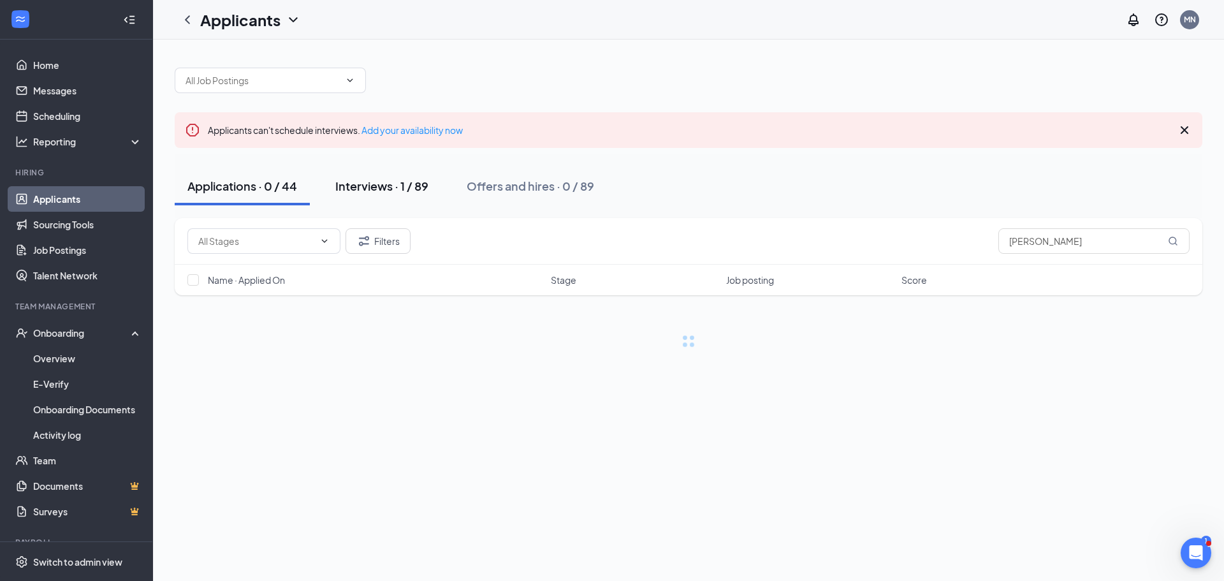
click at [347, 195] on button "Interviews · 1 / 89" at bounding box center [381, 186] width 119 height 38
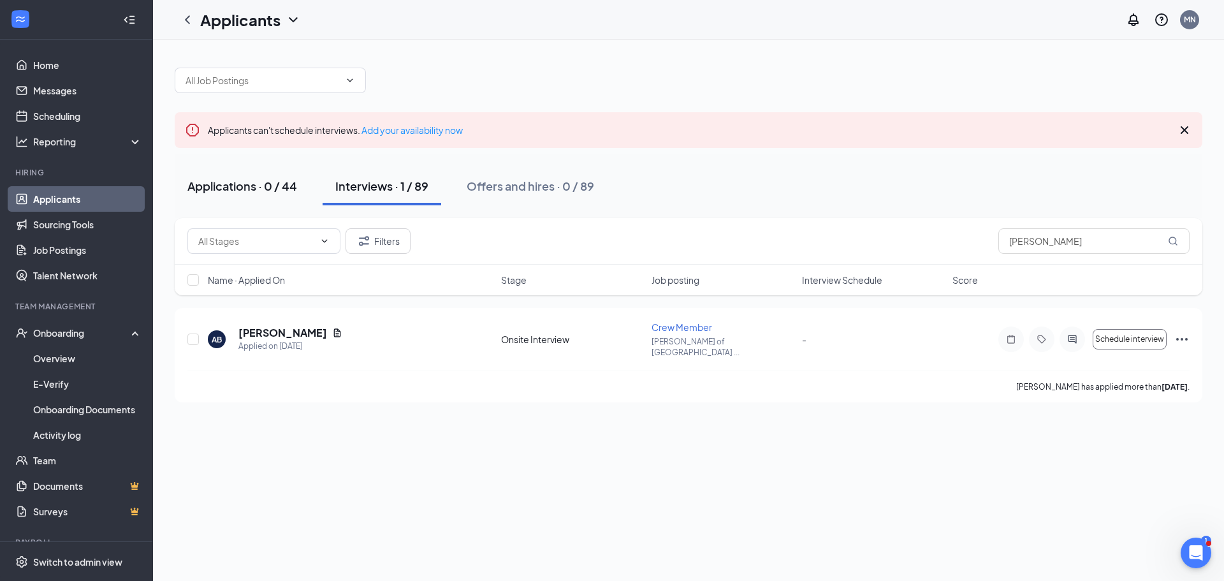
drag, startPoint x: 210, startPoint y: 187, endPoint x: 228, endPoint y: 187, distance: 17.8
click at [212, 187] on div "Applications · 0 / 44" at bounding box center [242, 186] width 110 height 16
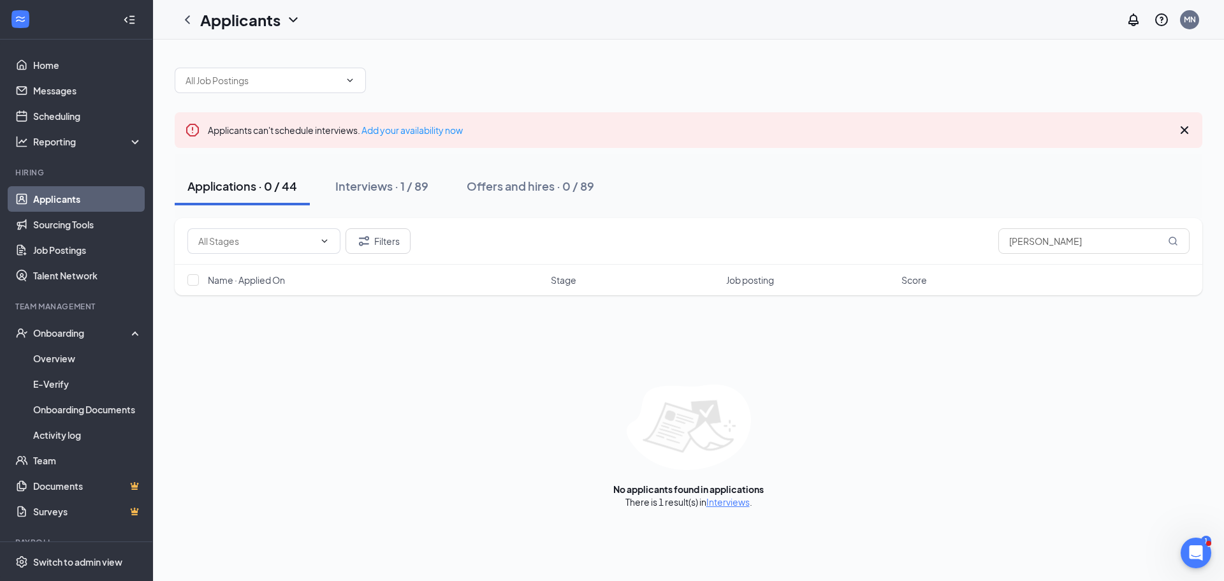
drag, startPoint x: 351, startPoint y: 190, endPoint x: 270, endPoint y: 184, distance: 81.8
click at [350, 190] on div "Interviews · 1 / 89" at bounding box center [381, 186] width 93 height 16
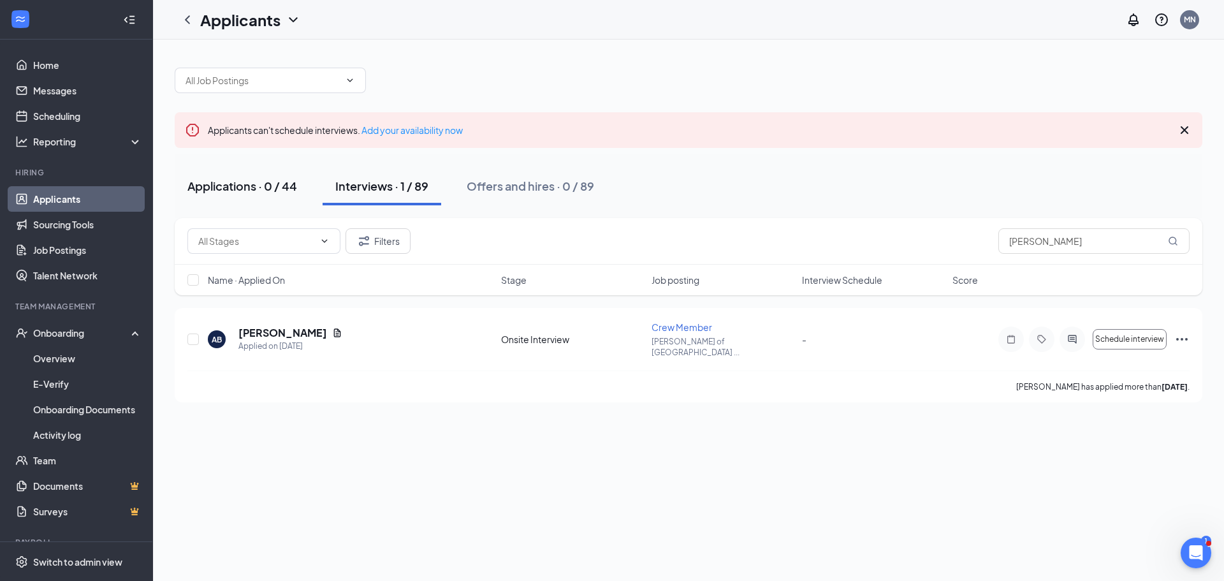
click at [236, 187] on div "Applications · 0 / 44" at bounding box center [242, 186] width 110 height 16
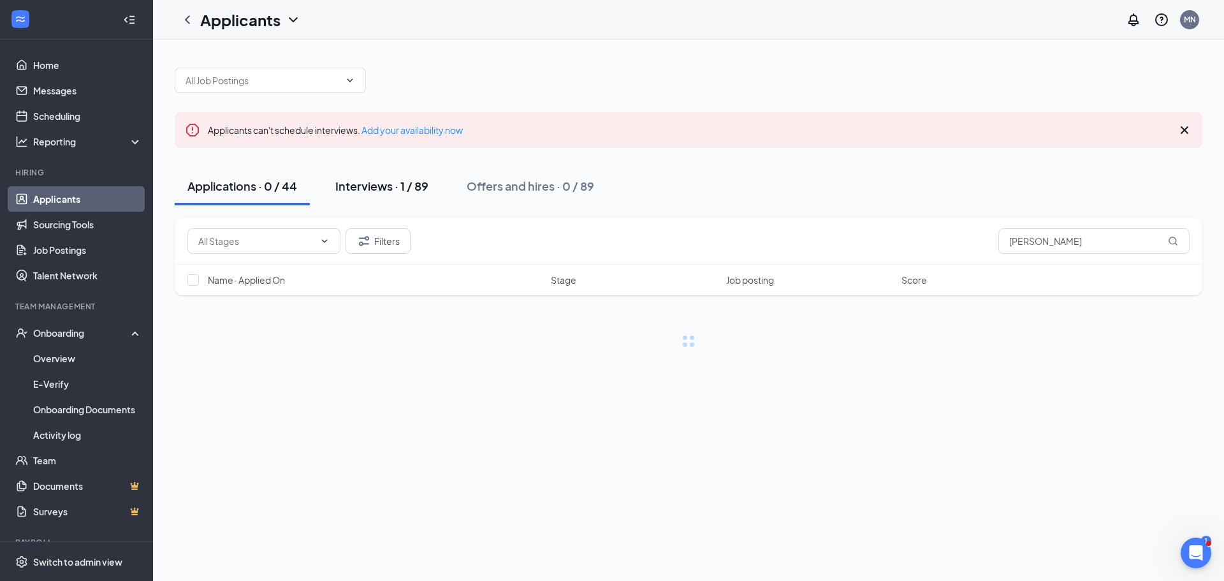
drag, startPoint x: 372, startPoint y: 194, endPoint x: 308, endPoint y: 188, distance: 64.6
click at [372, 194] on button "Interviews · 1 / 89" at bounding box center [381, 186] width 119 height 38
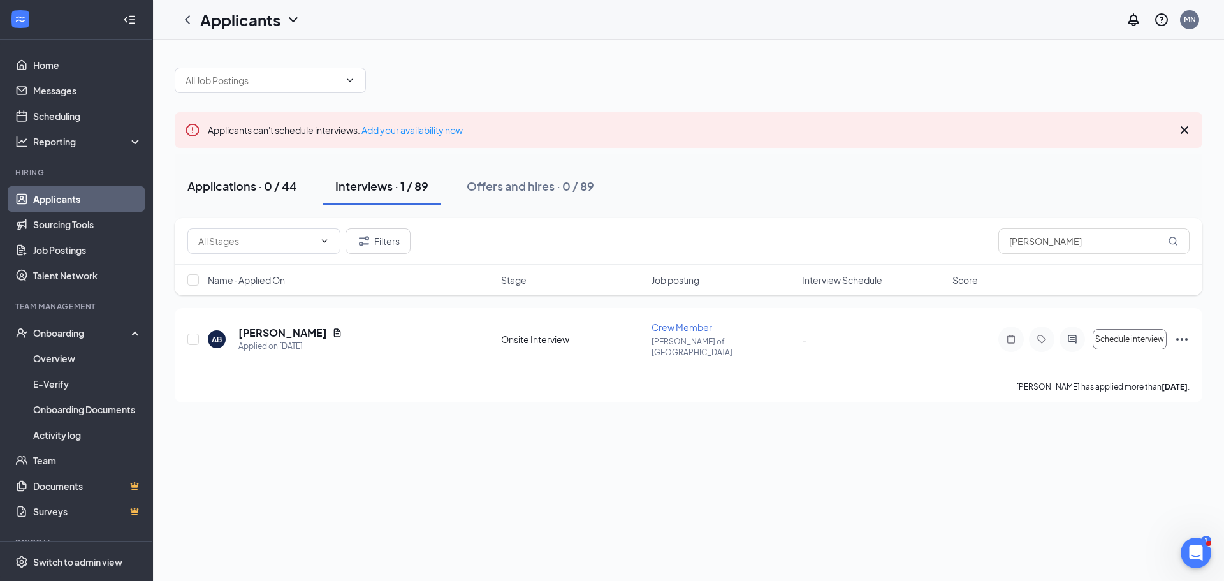
click at [259, 188] on div "Applications · 0 / 44" at bounding box center [242, 186] width 110 height 16
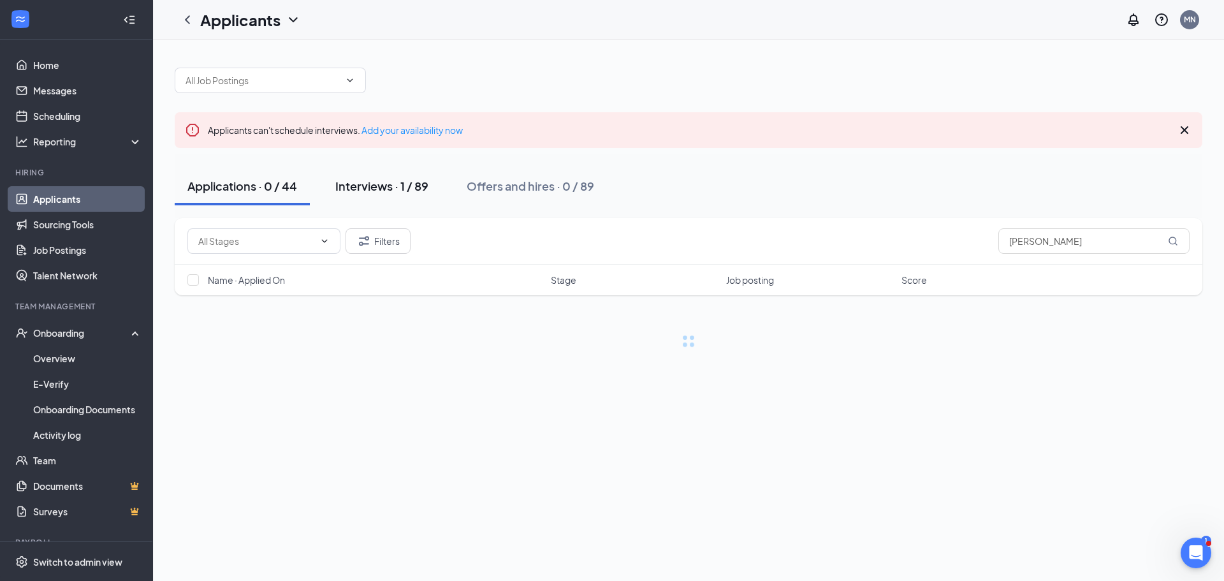
click at [363, 187] on div "Interviews · 1 / 89" at bounding box center [381, 186] width 93 height 16
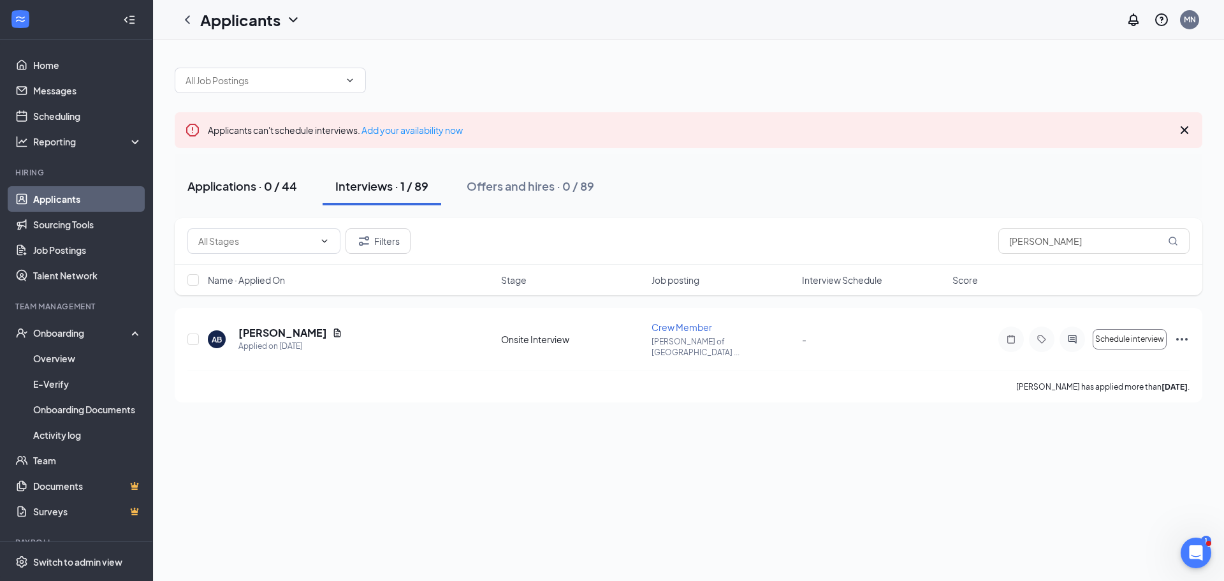
click at [254, 178] on div "Applications · 0 / 44" at bounding box center [242, 186] width 110 height 16
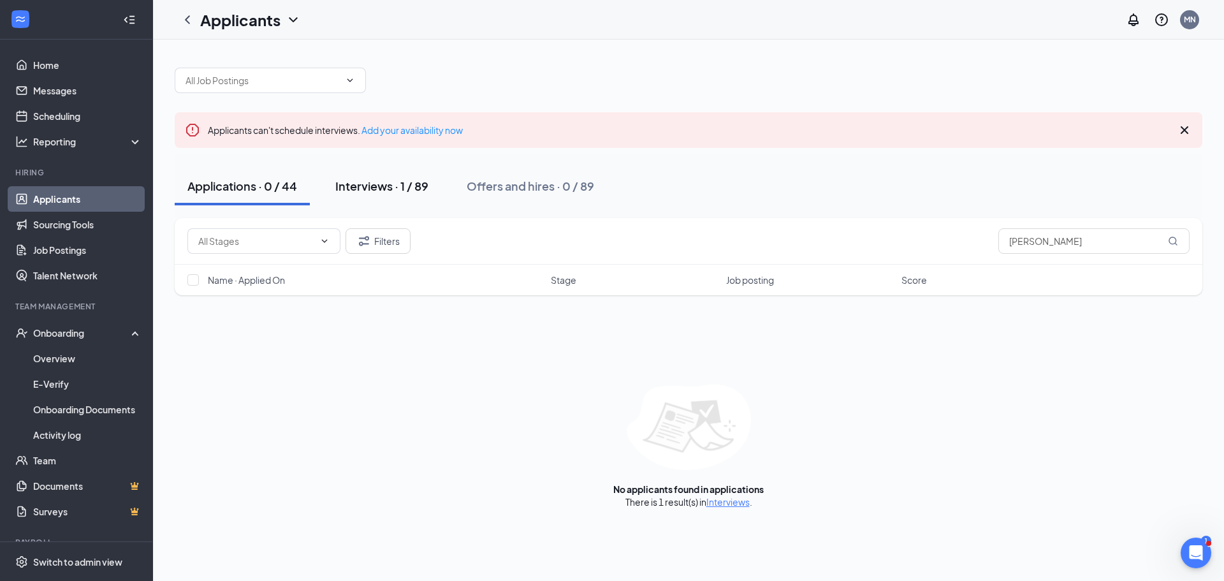
drag, startPoint x: 381, startPoint y: 184, endPoint x: 315, endPoint y: 189, distance: 65.8
click at [381, 185] on div "Interviews · 1 / 89" at bounding box center [381, 186] width 93 height 16
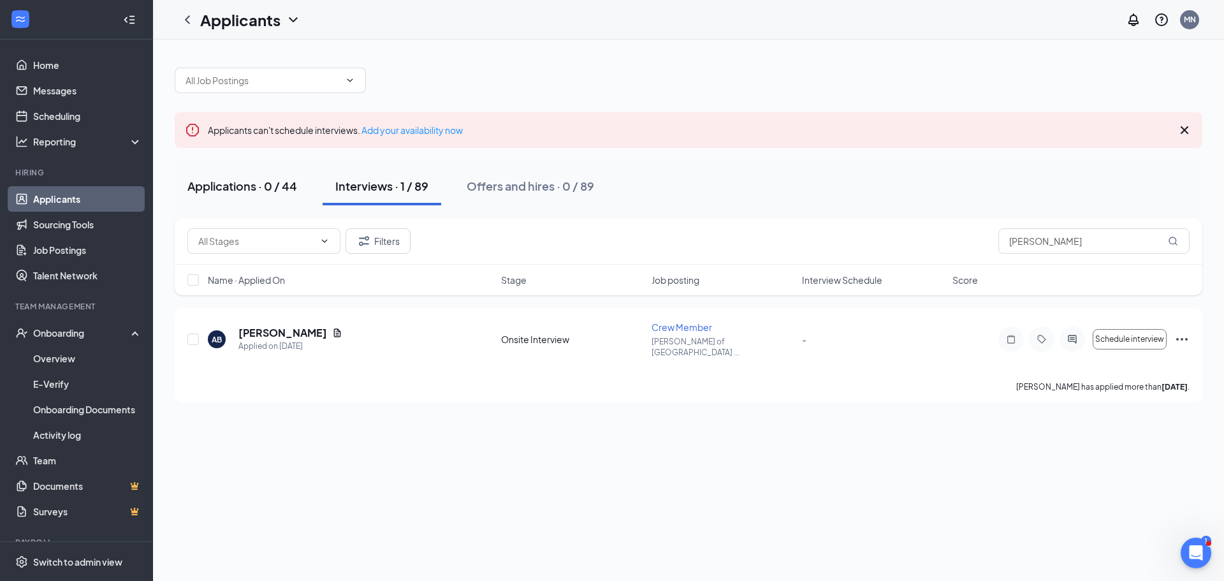
click at [282, 191] on div "Applications · 0 / 44" at bounding box center [242, 186] width 110 height 16
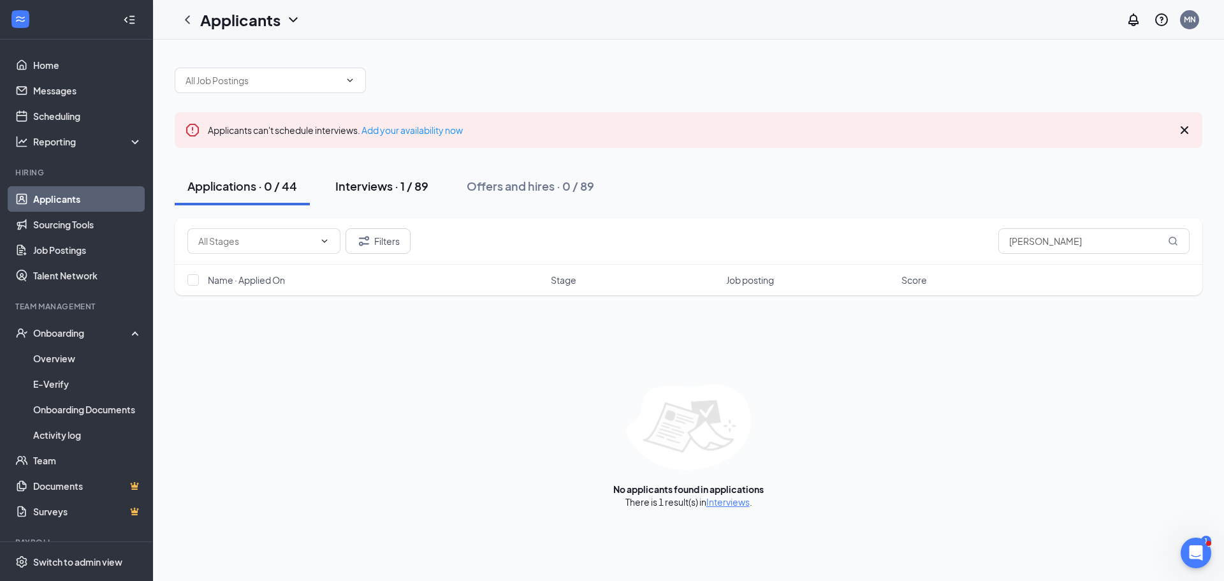
drag, startPoint x: 376, startPoint y: 189, endPoint x: 329, endPoint y: 187, distance: 46.5
click at [373, 189] on div "Interviews · 1 / 89" at bounding box center [381, 186] width 93 height 16
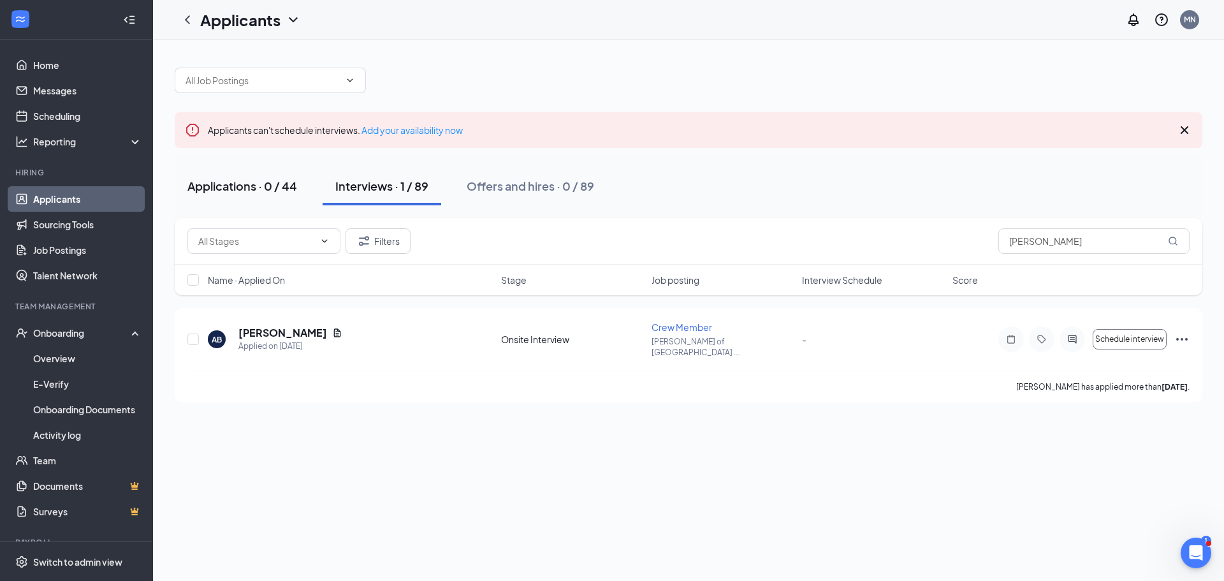
click at [254, 186] on div "Applications · 0 / 44" at bounding box center [242, 186] width 110 height 16
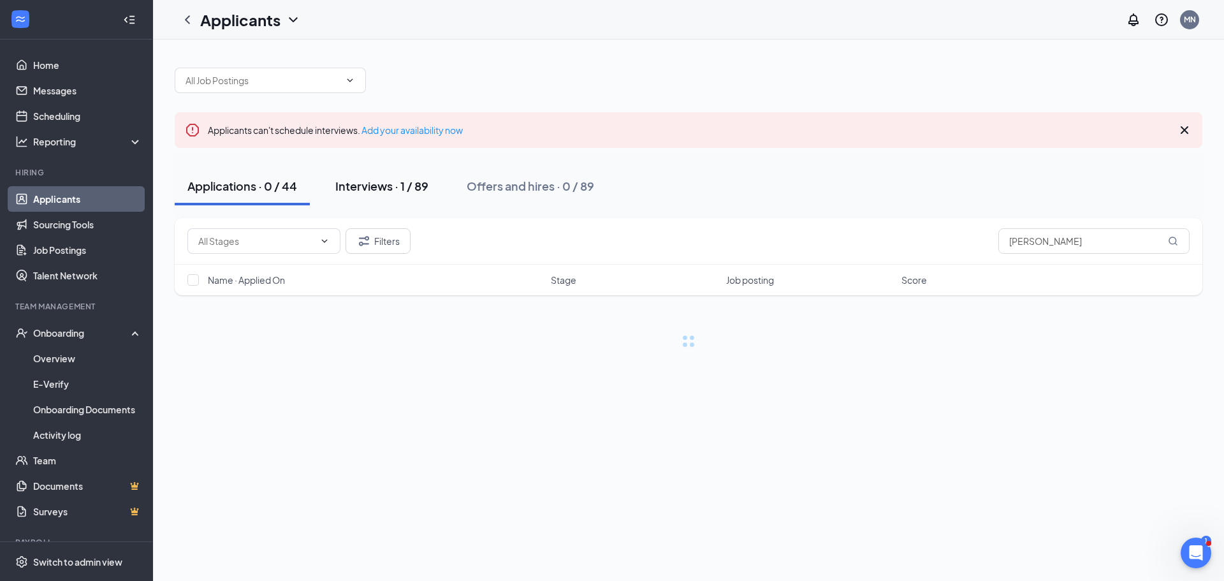
click at [347, 187] on div "Interviews · 1 / 89" at bounding box center [381, 186] width 93 height 16
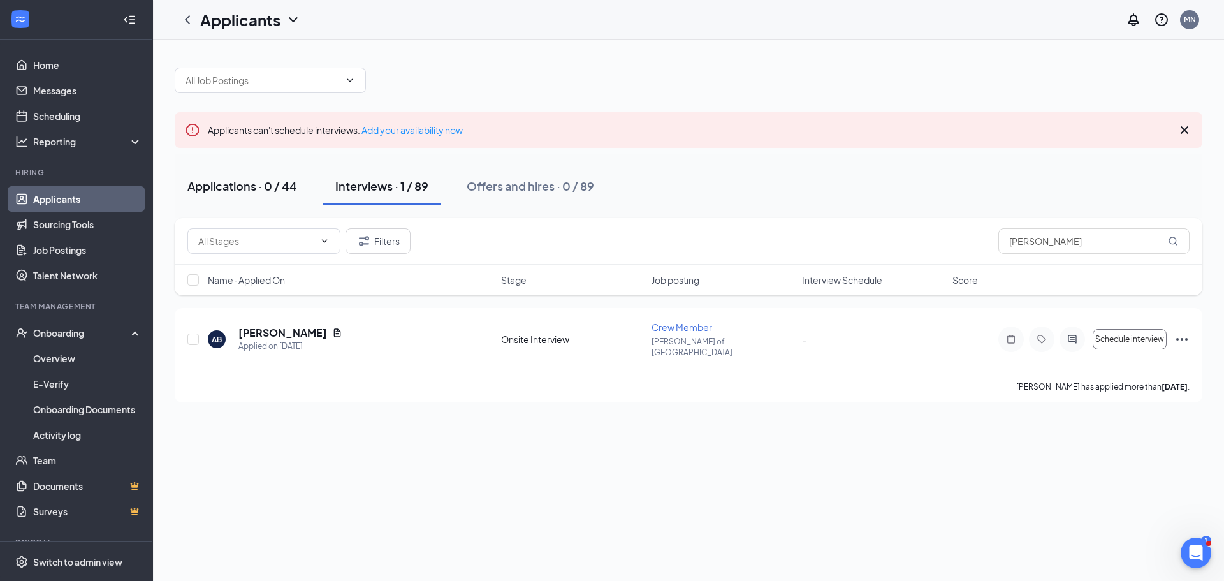
click at [273, 184] on div "Applications · 0 / 44" at bounding box center [242, 186] width 110 height 16
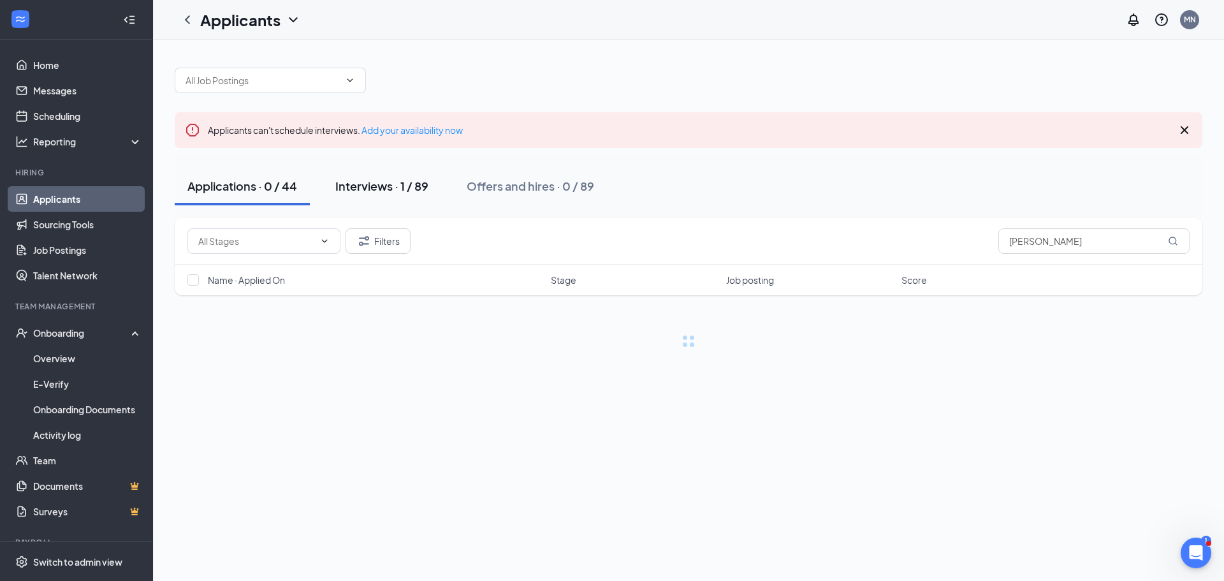
click at [352, 183] on div "Interviews · 1 / 89" at bounding box center [381, 186] width 93 height 16
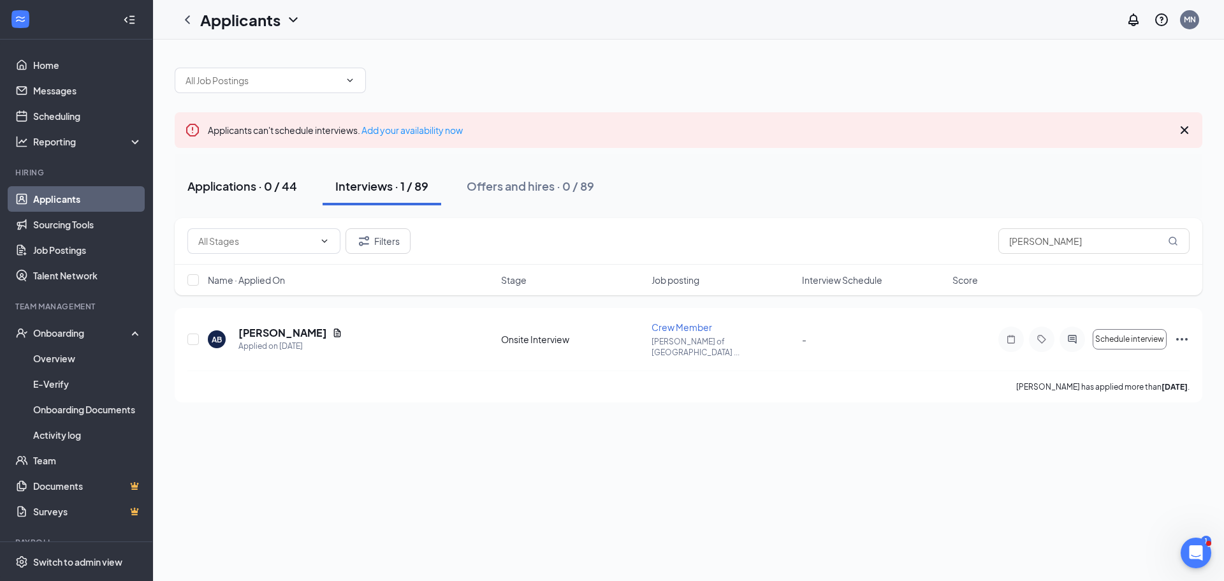
click at [284, 182] on div "Applications · 0 / 44" at bounding box center [242, 186] width 110 height 16
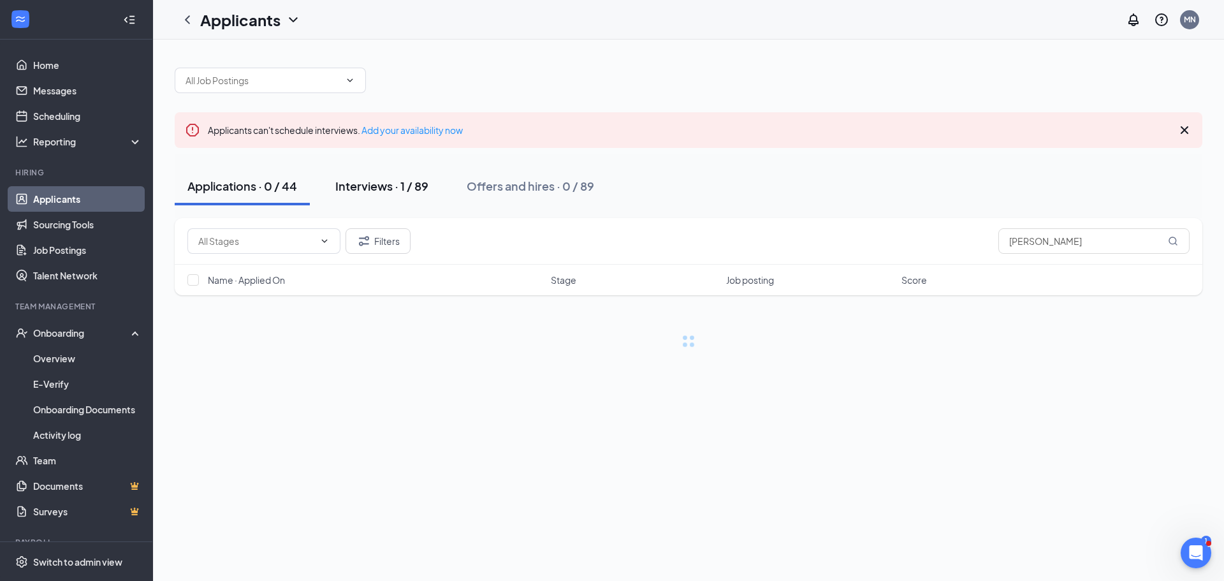
drag, startPoint x: 360, startPoint y: 183, endPoint x: 323, endPoint y: 184, distance: 37.0
click at [358, 184] on div "Interviews · 1 / 89" at bounding box center [381, 186] width 93 height 16
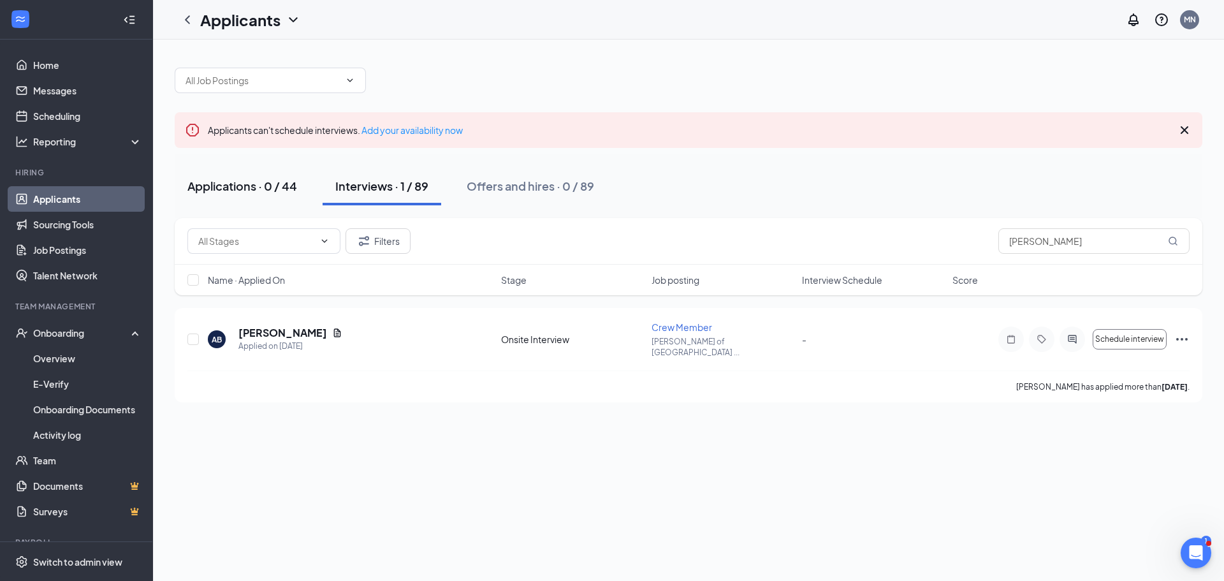
click at [257, 182] on div "Applications · 0 / 44" at bounding box center [242, 186] width 110 height 16
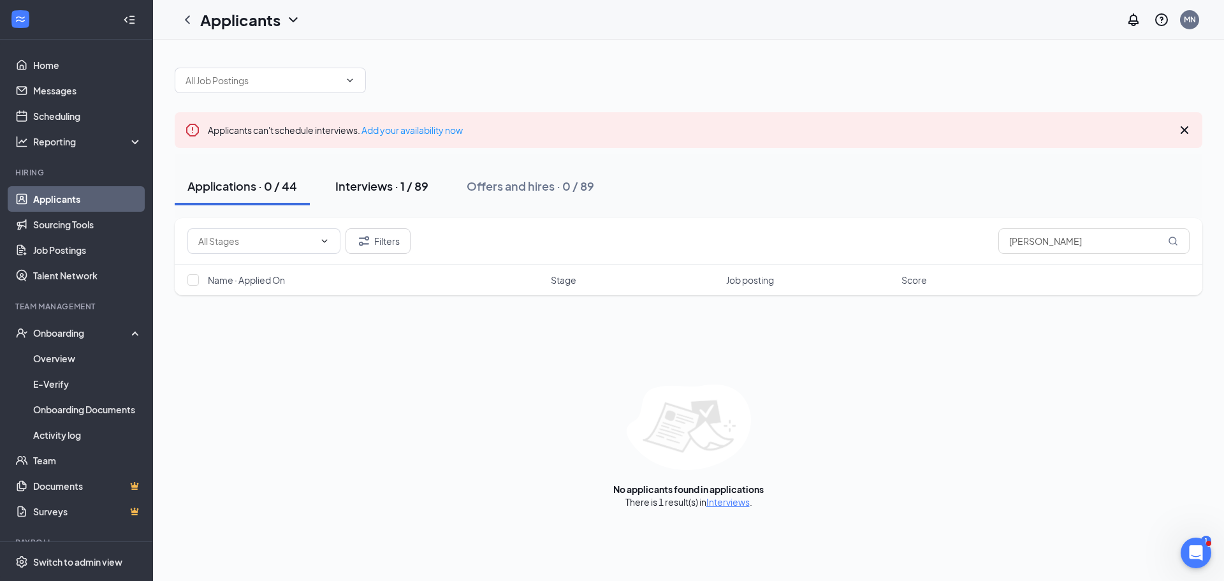
drag, startPoint x: 370, startPoint y: 187, endPoint x: 267, endPoint y: 184, distance: 103.3
click at [368, 188] on div "Interviews · 1 / 89" at bounding box center [381, 186] width 93 height 16
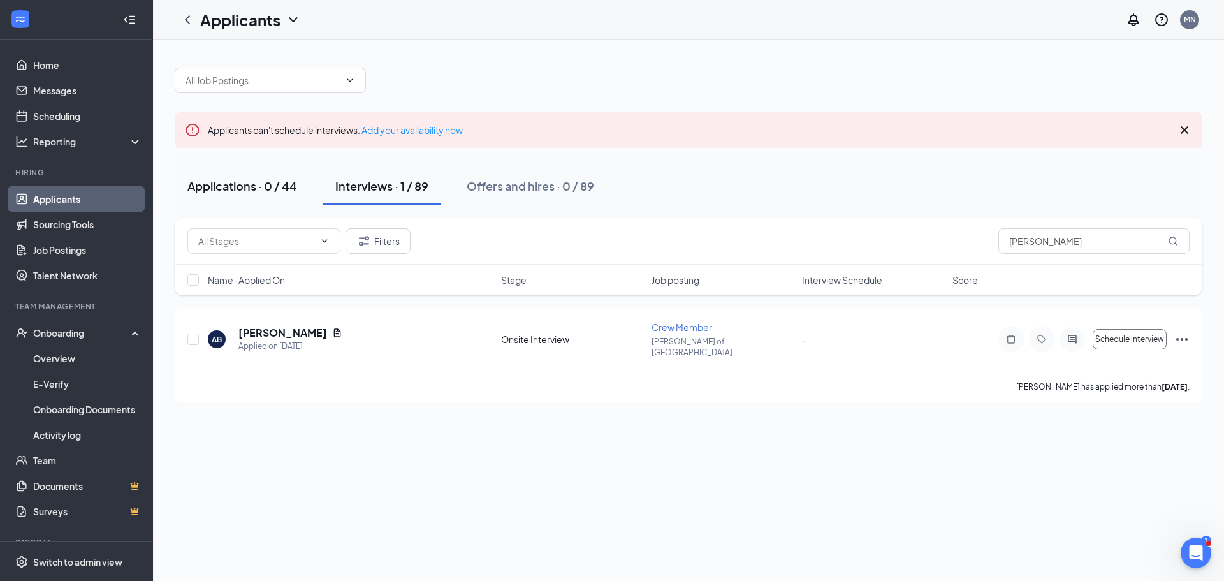
drag, startPoint x: 253, startPoint y: 185, endPoint x: 326, endPoint y: 188, distance: 72.7
click at [254, 185] on div "Applications · 0 / 44" at bounding box center [242, 186] width 110 height 16
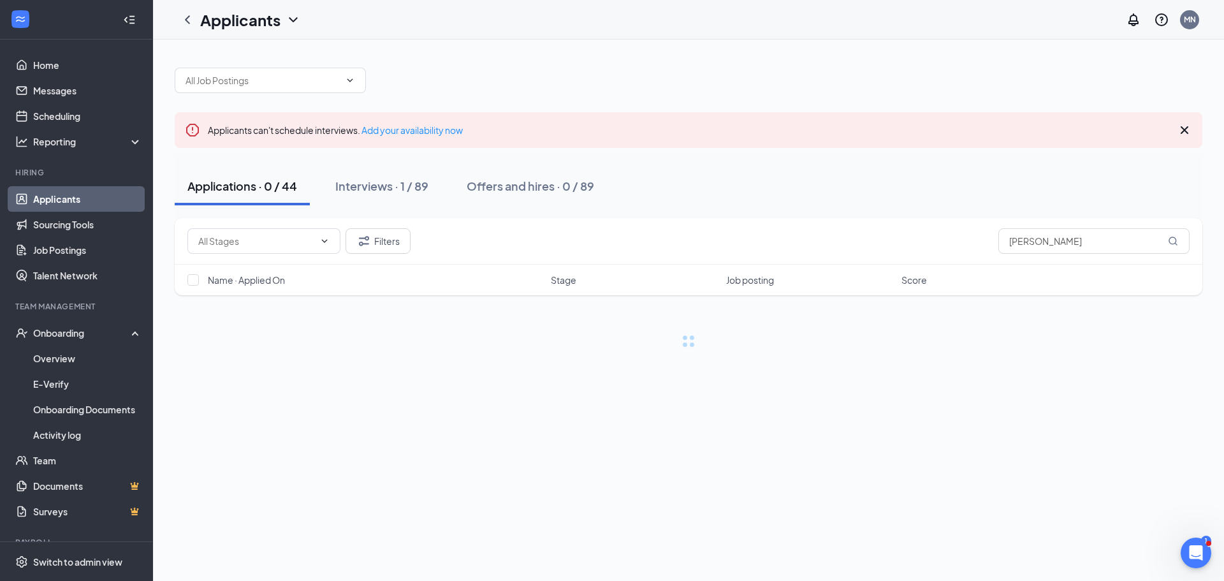
drag, startPoint x: 368, startPoint y: 188, endPoint x: 303, endPoint y: 185, distance: 64.4
click at [344, 189] on div "Interviews · 1 / 89" at bounding box center [381, 186] width 93 height 16
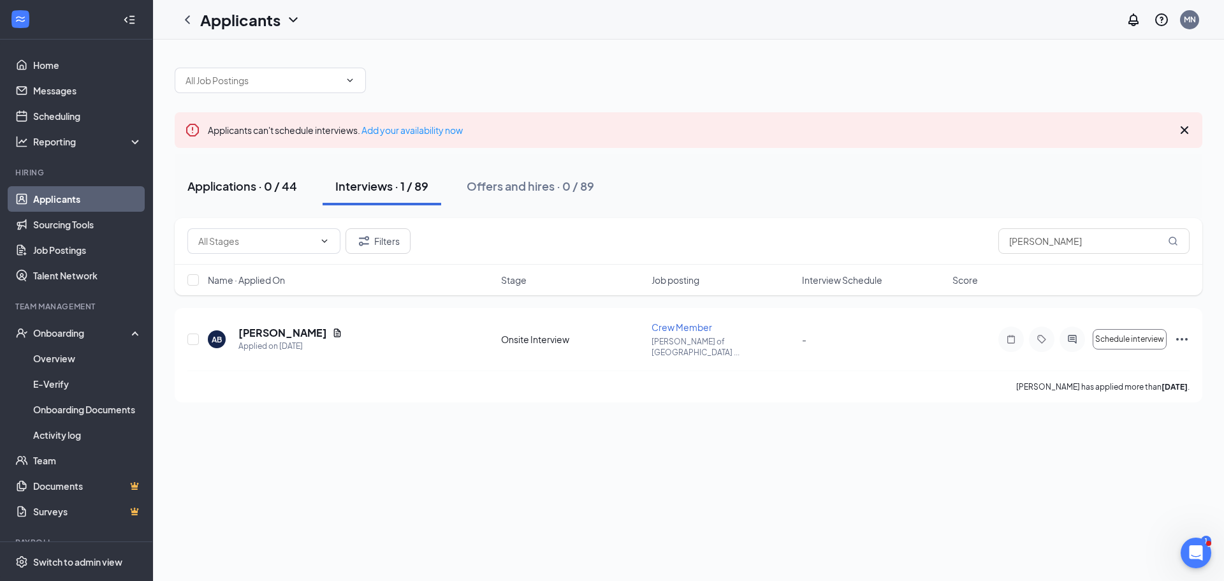
drag, startPoint x: 266, startPoint y: 187, endPoint x: 318, endPoint y: 185, distance: 51.7
click at [267, 187] on div "Applications · 0 / 44" at bounding box center [242, 186] width 110 height 16
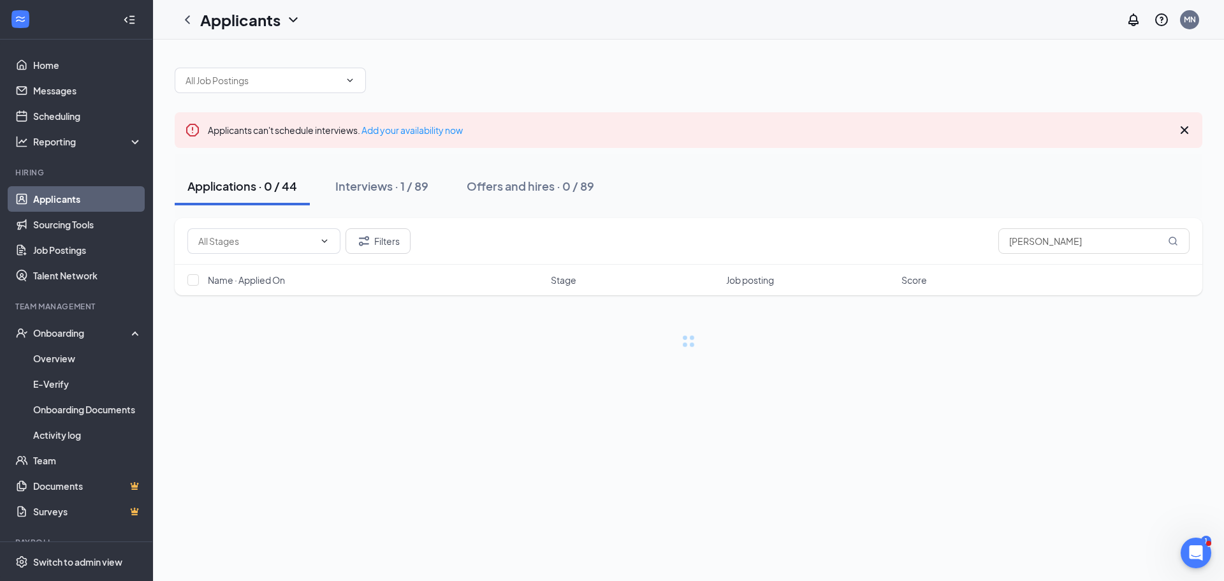
drag, startPoint x: 361, startPoint y: 187, endPoint x: 286, endPoint y: 187, distance: 75.8
click at [359, 191] on div "Interviews · 1 / 89" at bounding box center [381, 186] width 93 height 16
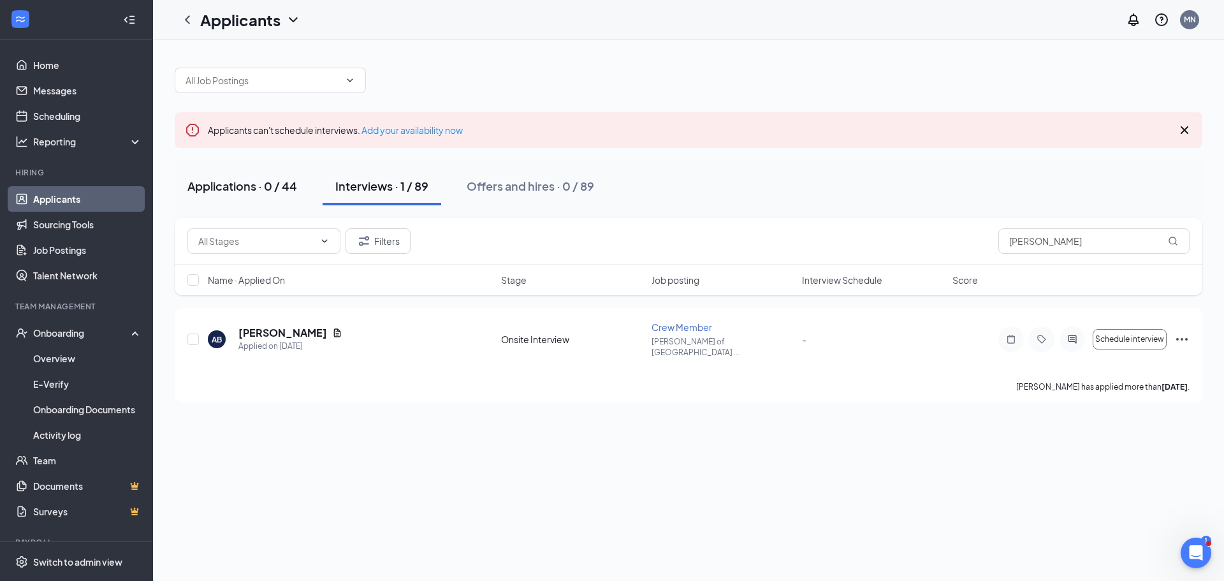
drag, startPoint x: 242, startPoint y: 179, endPoint x: 284, endPoint y: 178, distance: 42.1
click at [246, 178] on div "Applications · 0 / 44" at bounding box center [242, 186] width 110 height 16
